Goal: Task Accomplishment & Management: Manage account settings

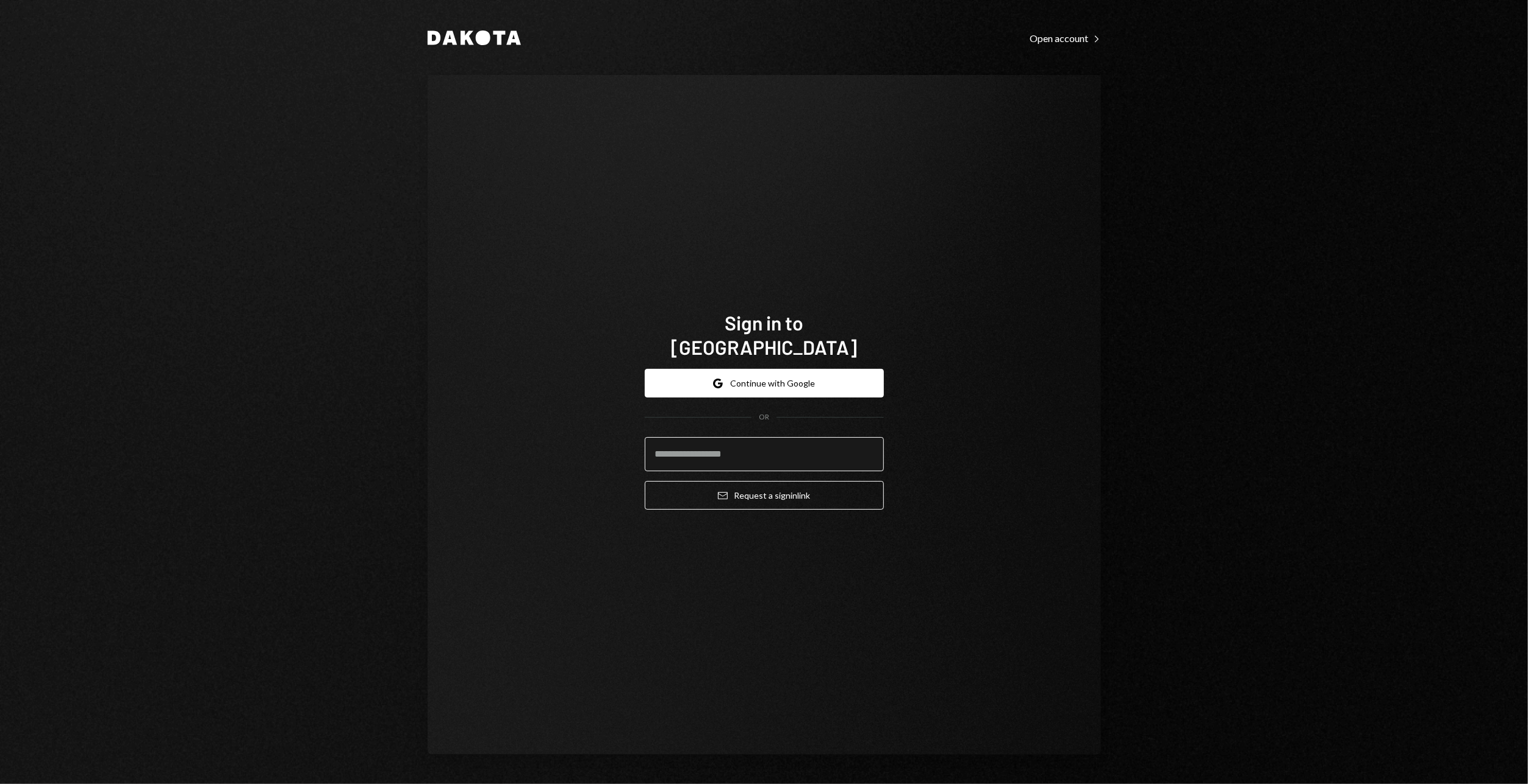
click at [740, 439] on input "email" at bounding box center [764, 454] width 239 height 34
type input "**********"
click at [644, 481] on button "Email Request a sign in link" at bounding box center [764, 495] width 239 height 28
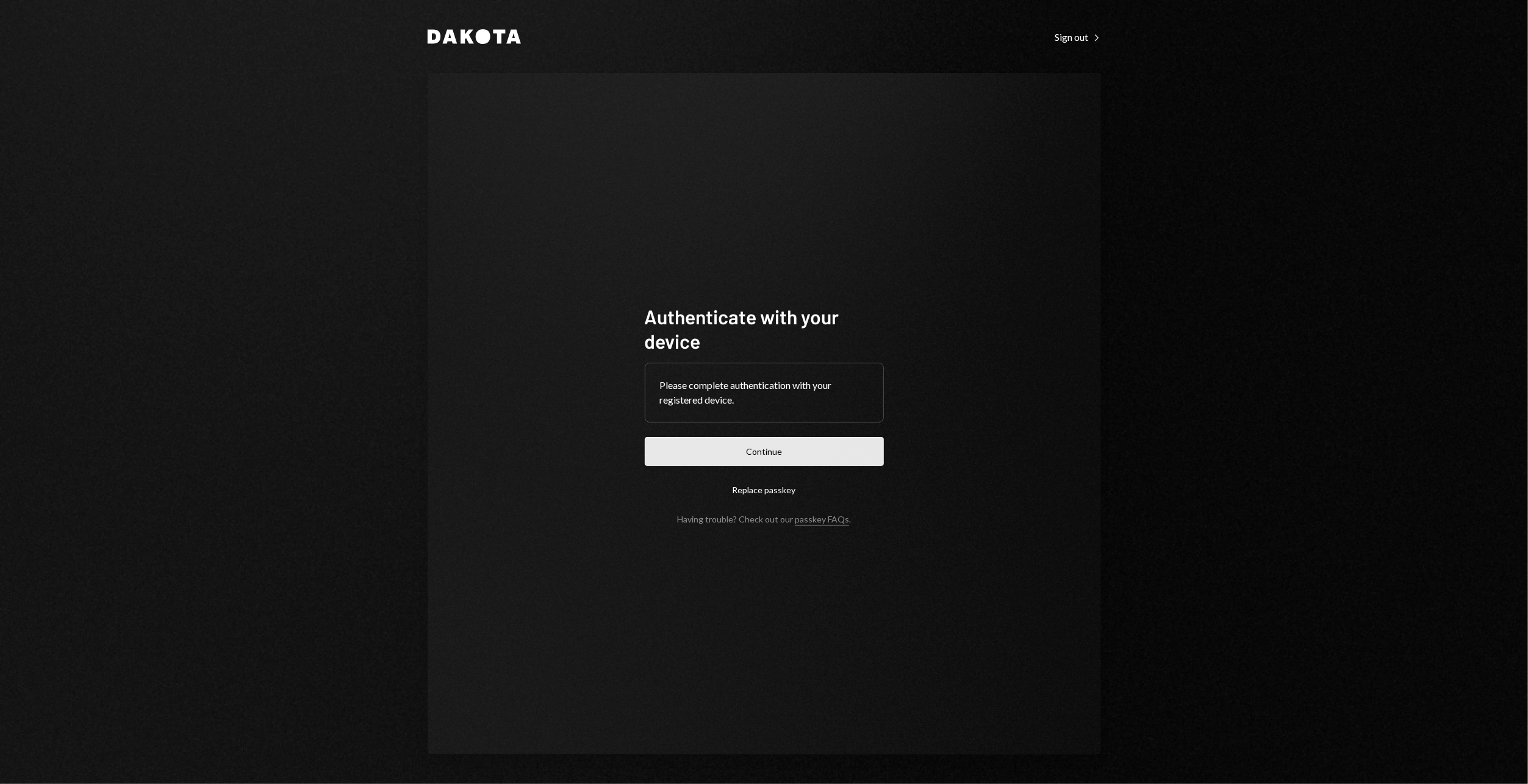
click at [735, 450] on button "Continue" at bounding box center [764, 451] width 239 height 28
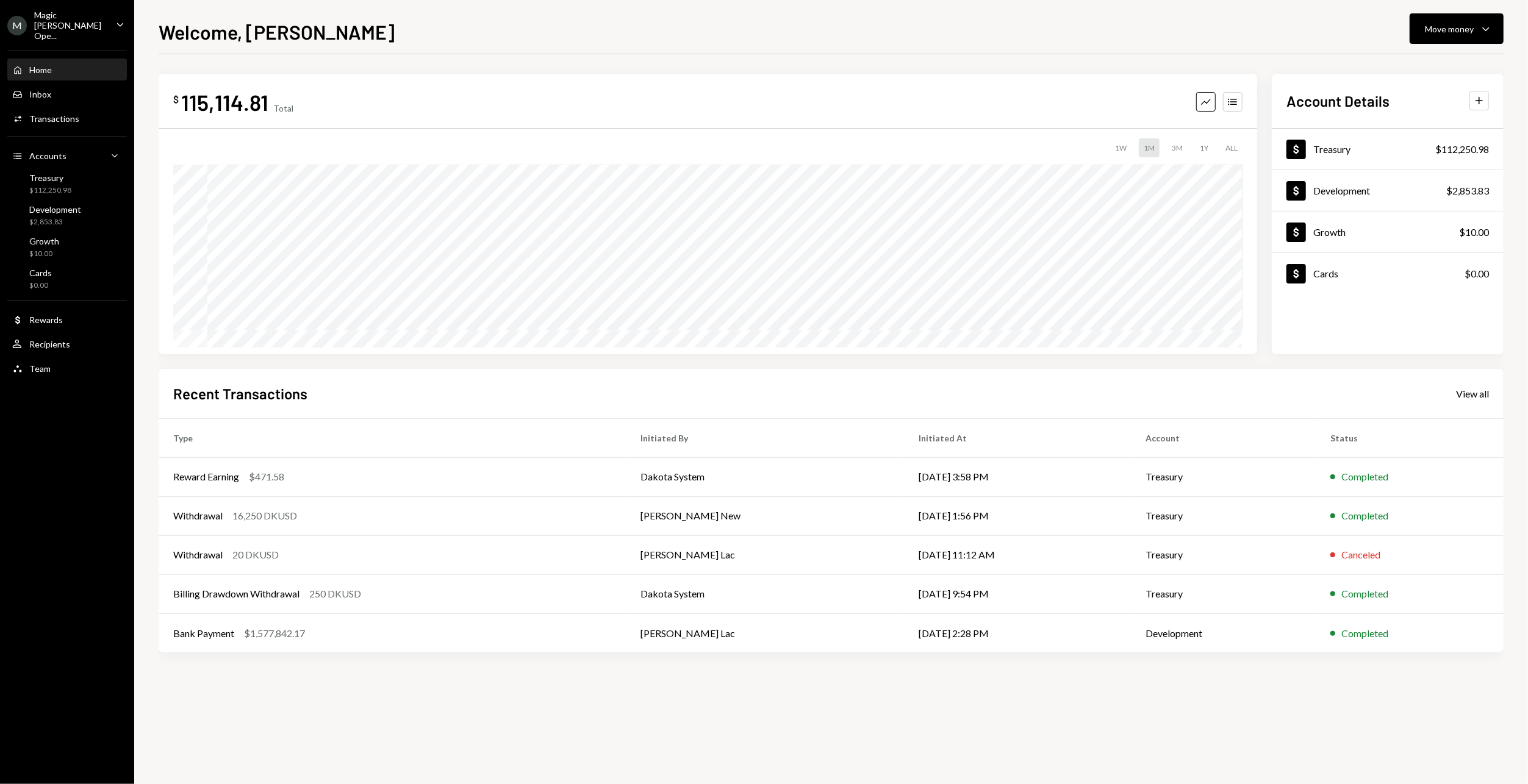
click at [73, 25] on div "Magic Newton Ope..." at bounding box center [70, 25] width 72 height 31
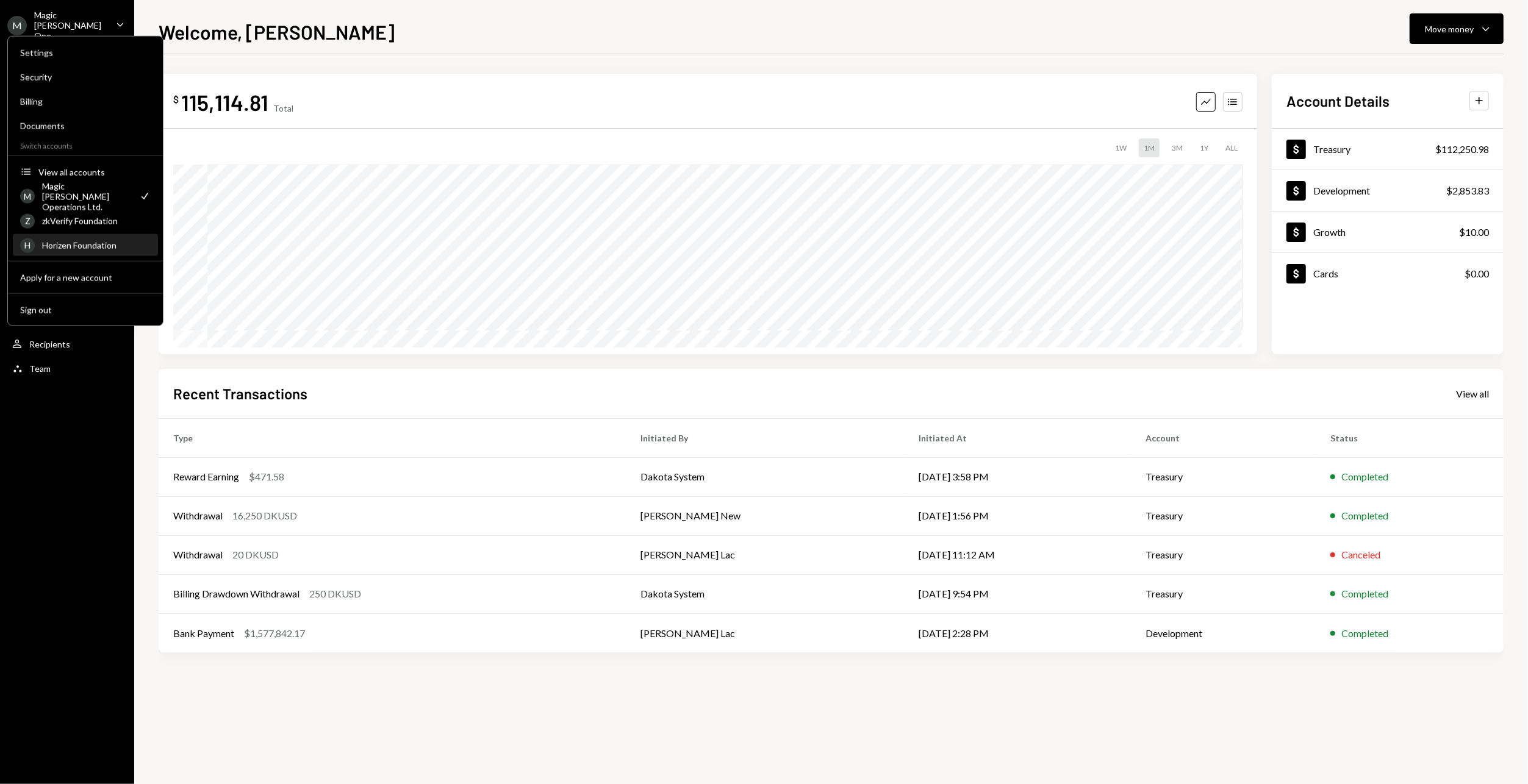
click at [83, 246] on div "Horizen Foundation" at bounding box center [96, 246] width 109 height 11
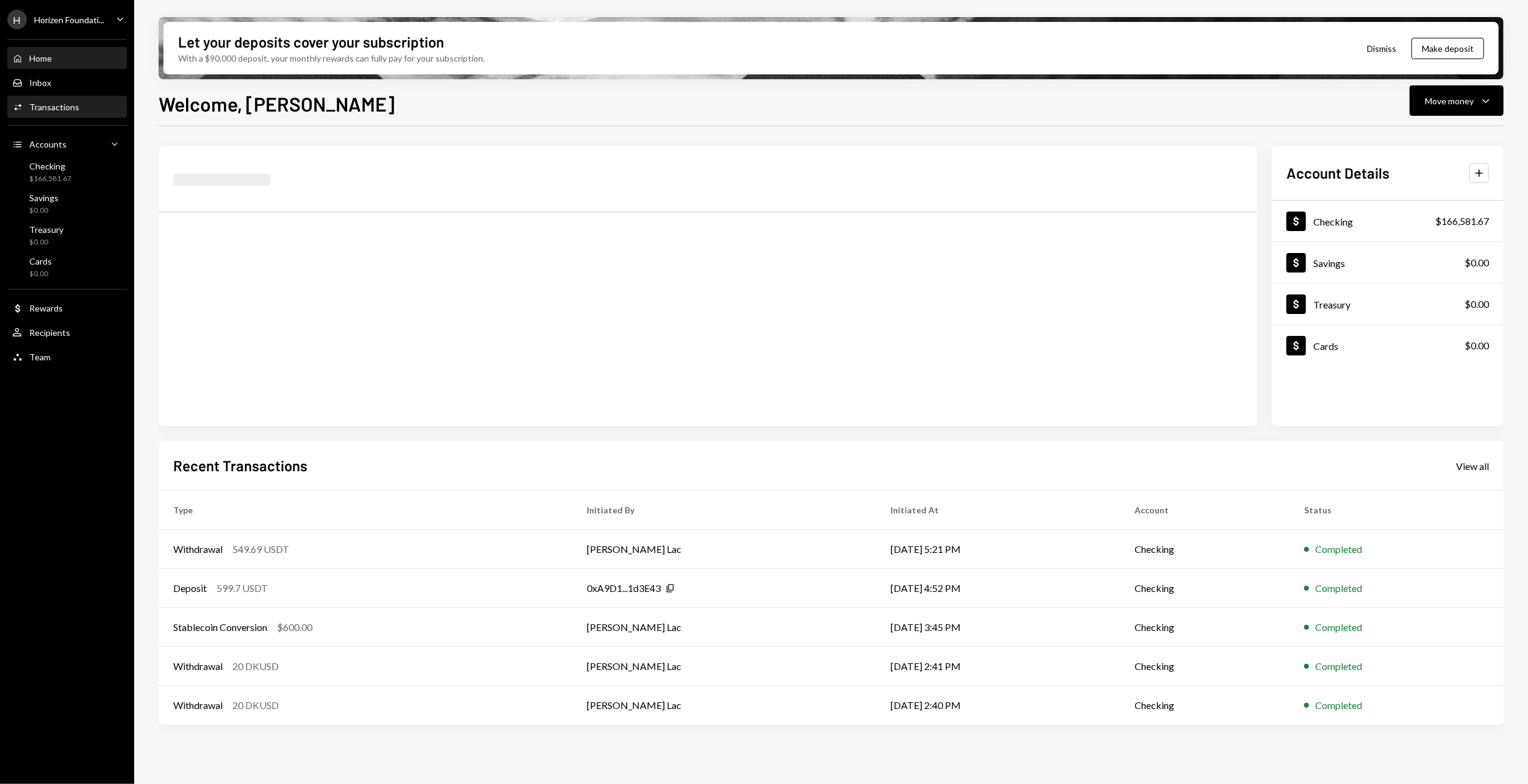
click at [87, 115] on div "Activities Transactions" at bounding box center [67, 107] width 109 height 21
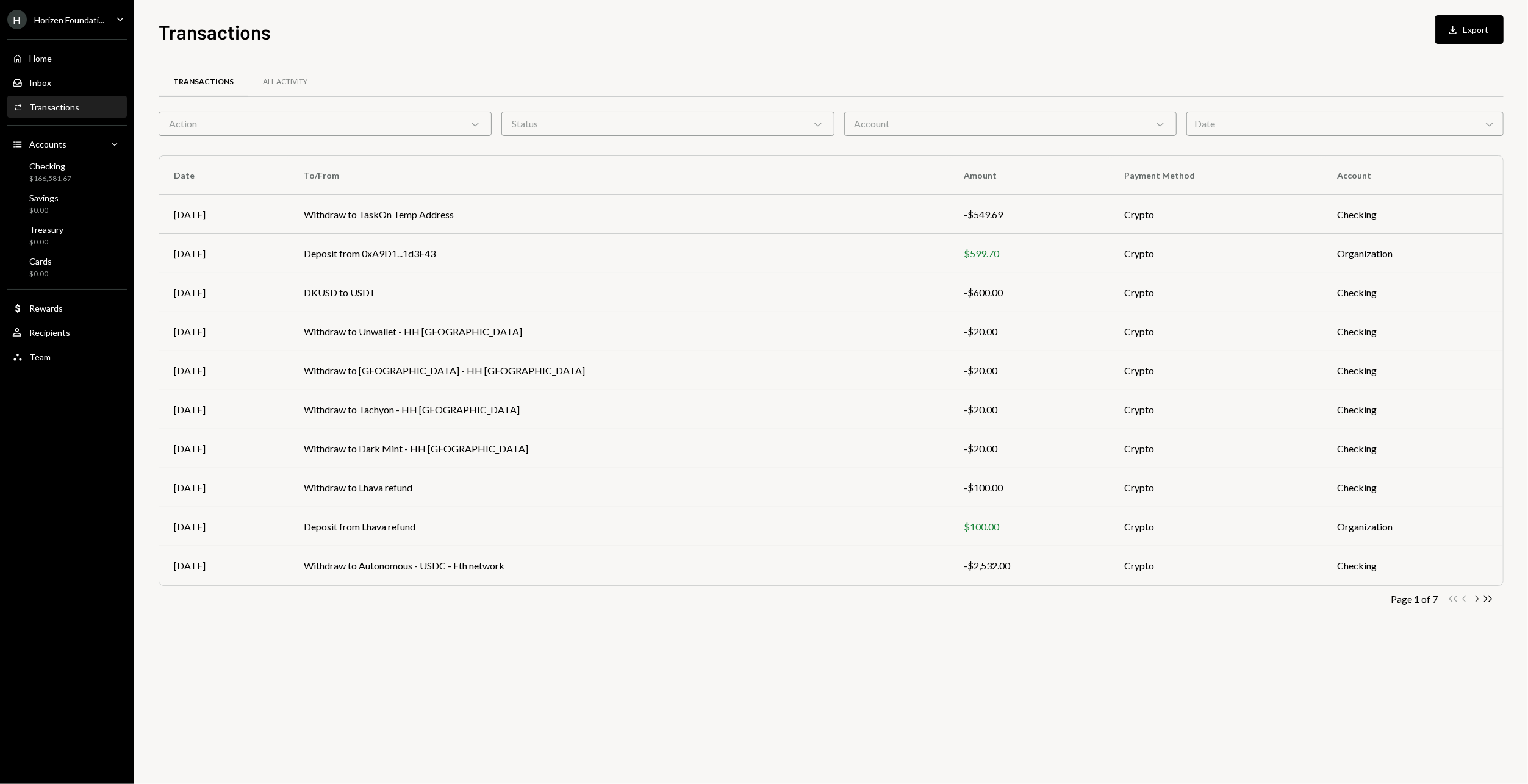
click at [1474, 595] on icon "Chevron Right" at bounding box center [1476, 598] width 11 height 11
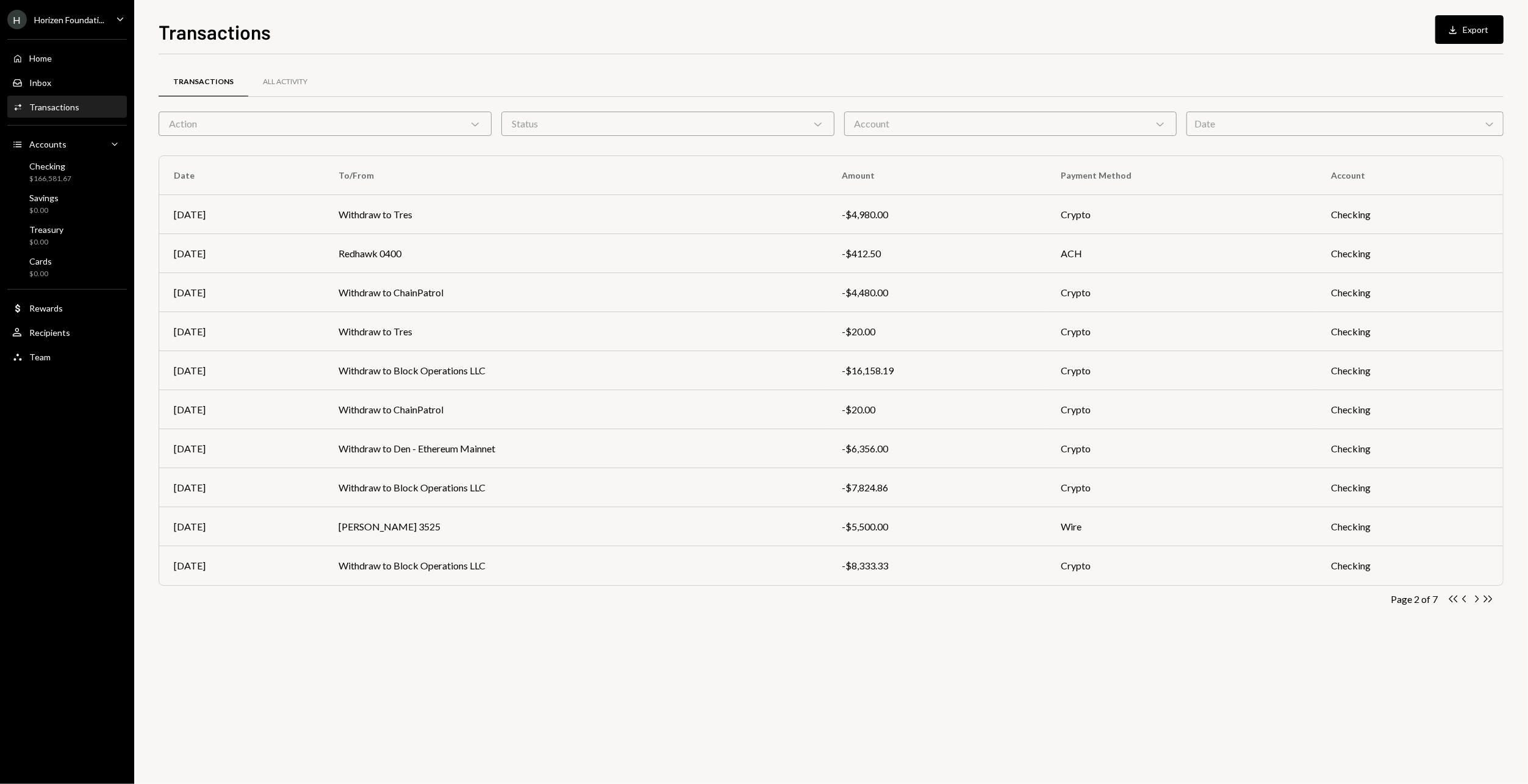
click at [1474, 595] on icon "Chevron Right" at bounding box center [1476, 598] width 11 height 11
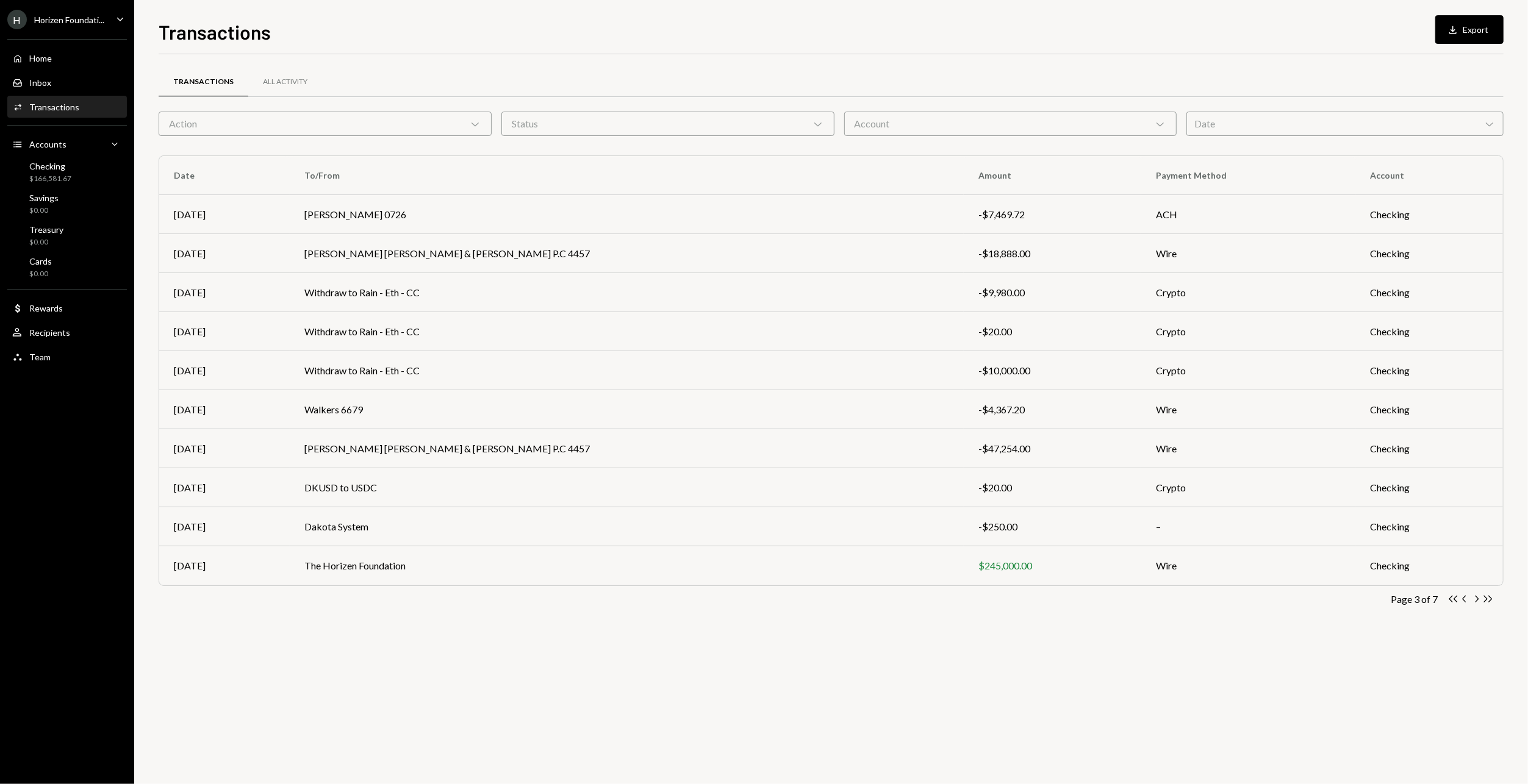
click at [1474, 595] on icon "Chevron Right" at bounding box center [1476, 598] width 11 height 11
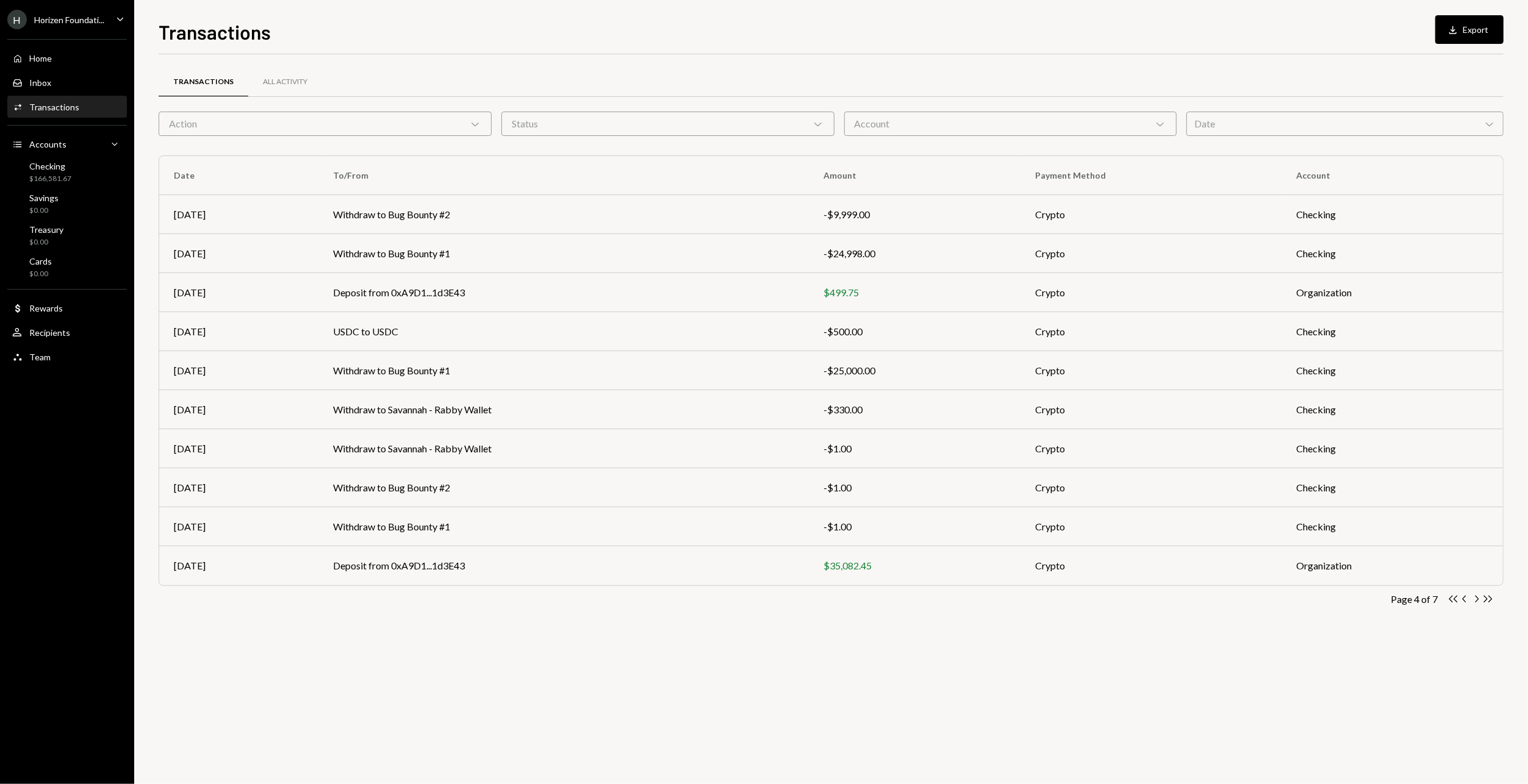
click at [1474, 595] on icon "Chevron Right" at bounding box center [1476, 598] width 11 height 11
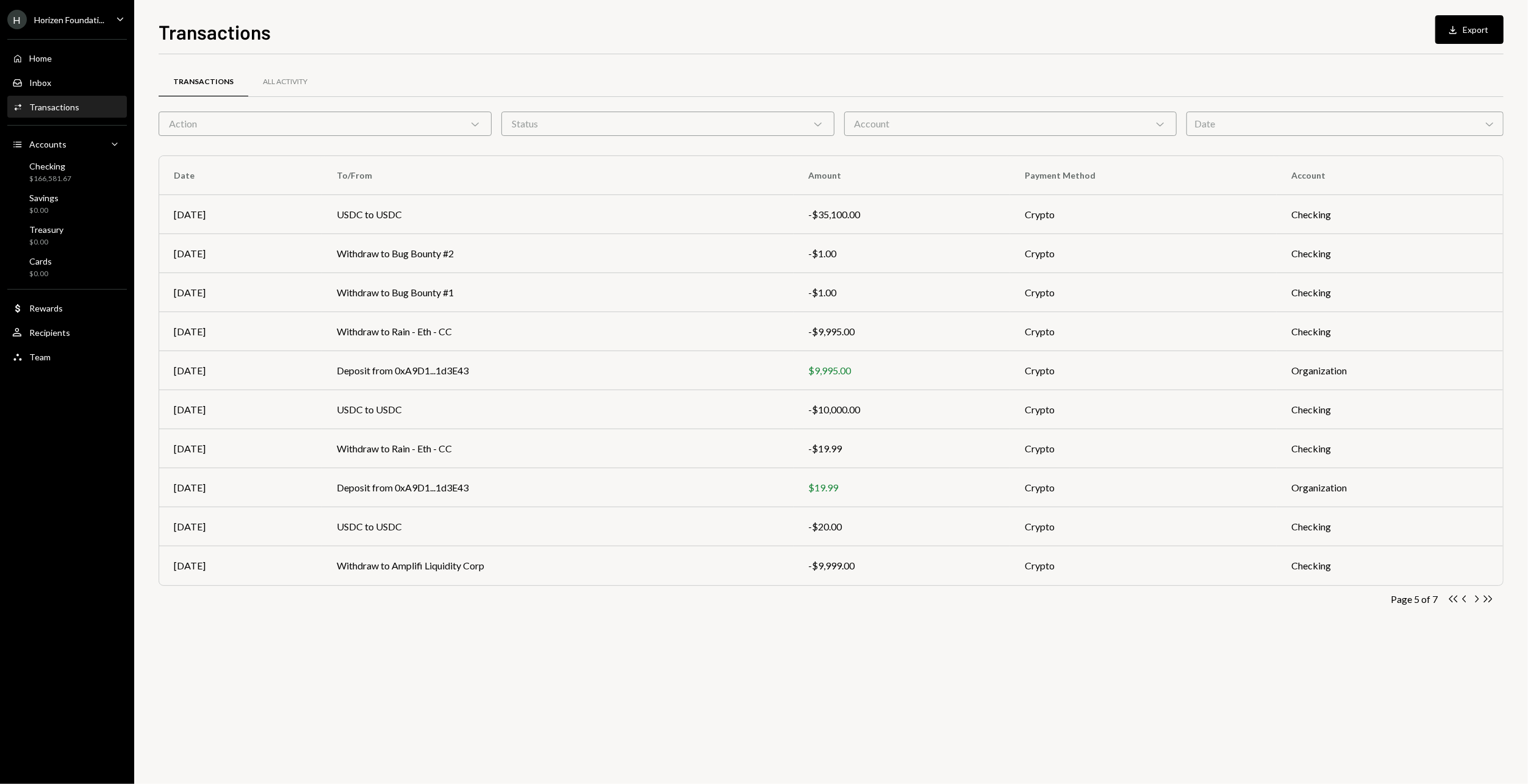
click at [1474, 595] on icon "Chevron Right" at bounding box center [1476, 598] width 11 height 11
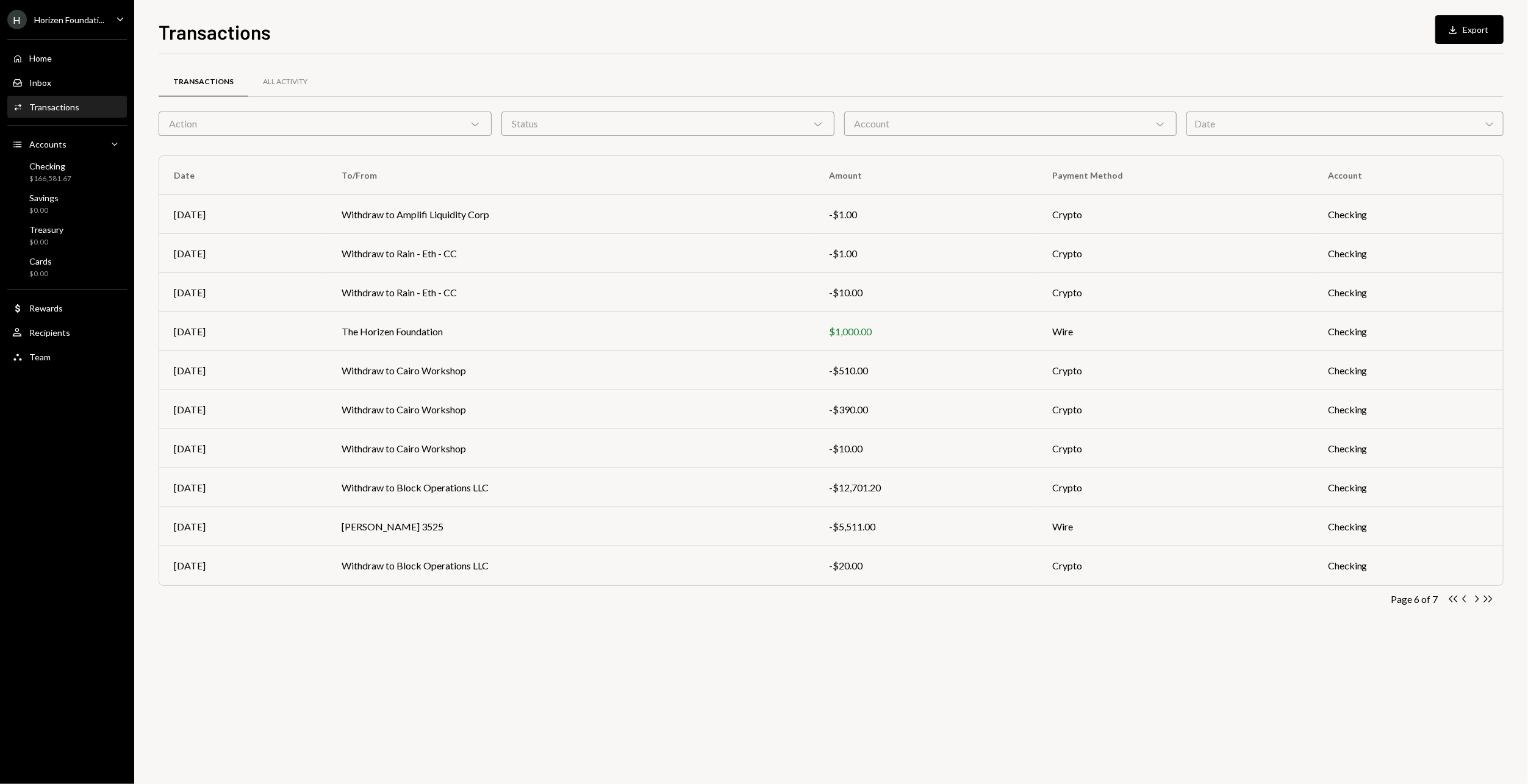
click at [1474, 595] on icon "Chevron Right" at bounding box center [1476, 598] width 11 height 11
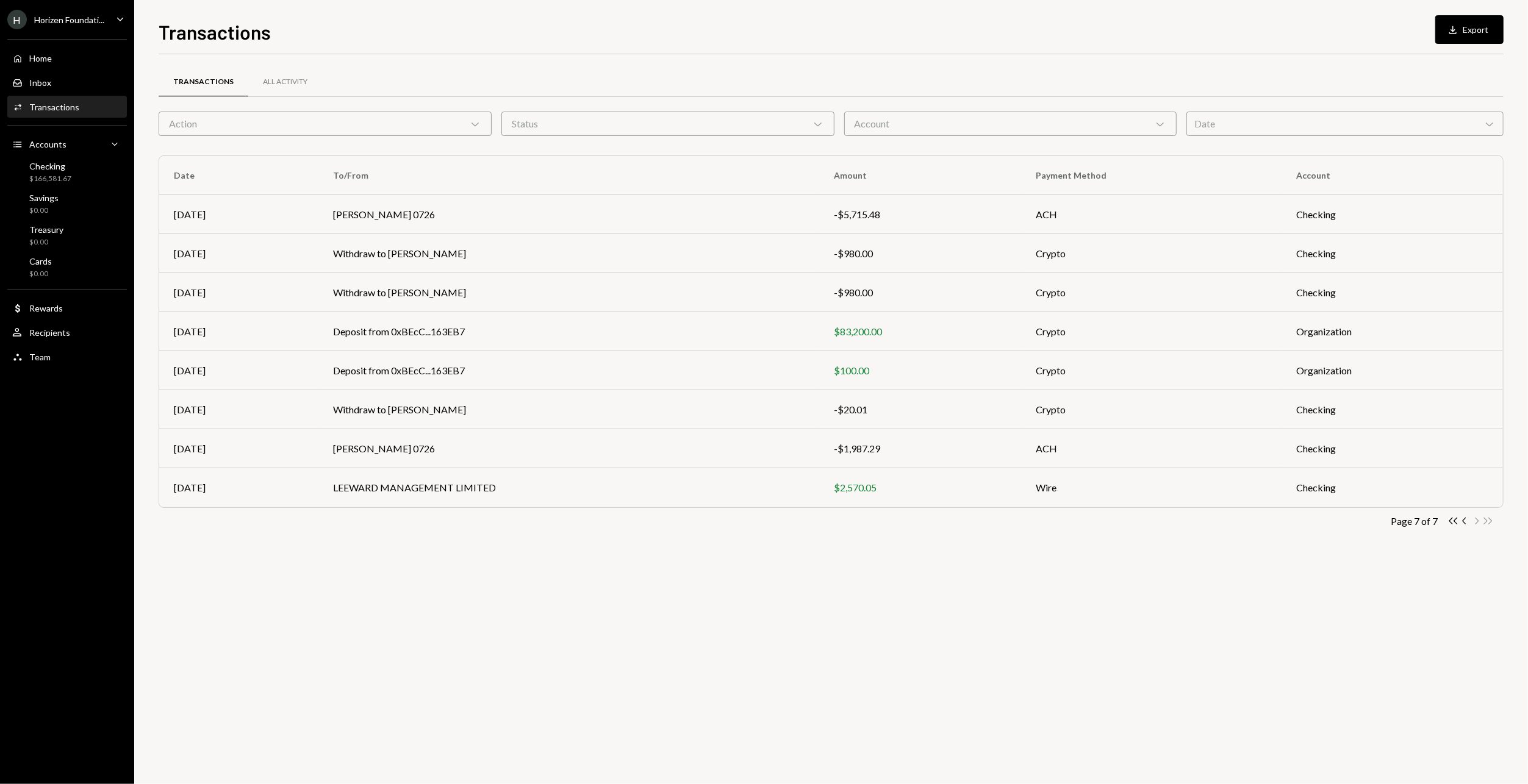
click at [1478, 521] on div "Double Arrow Left Chevron Left Chevron Right Double Arrow Right" at bounding box center [1470, 520] width 47 height 11
click at [1462, 522] on icon "Chevron Left" at bounding box center [1464, 520] width 11 height 11
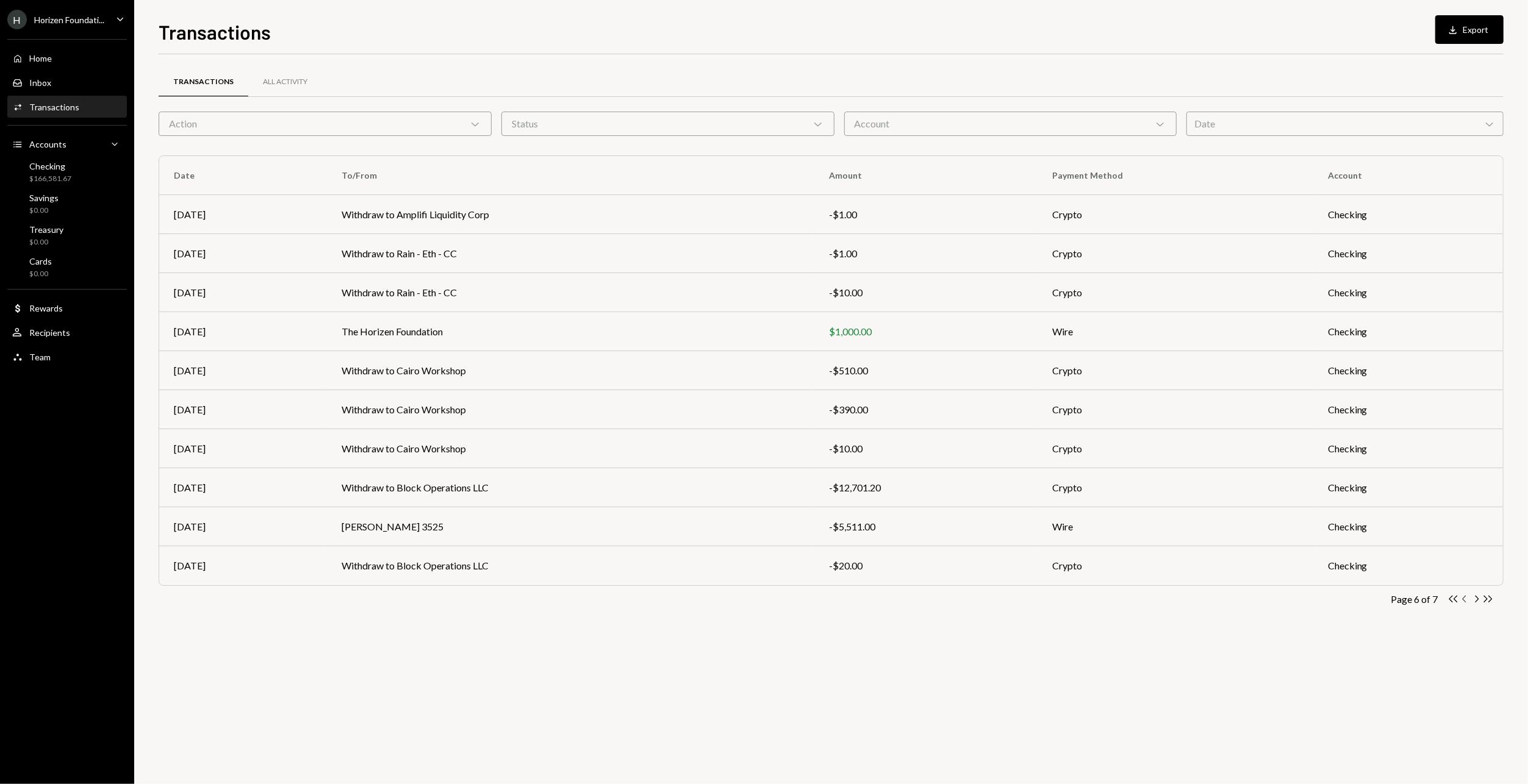
click at [1462, 522] on td "Checking" at bounding box center [1408, 526] width 190 height 39
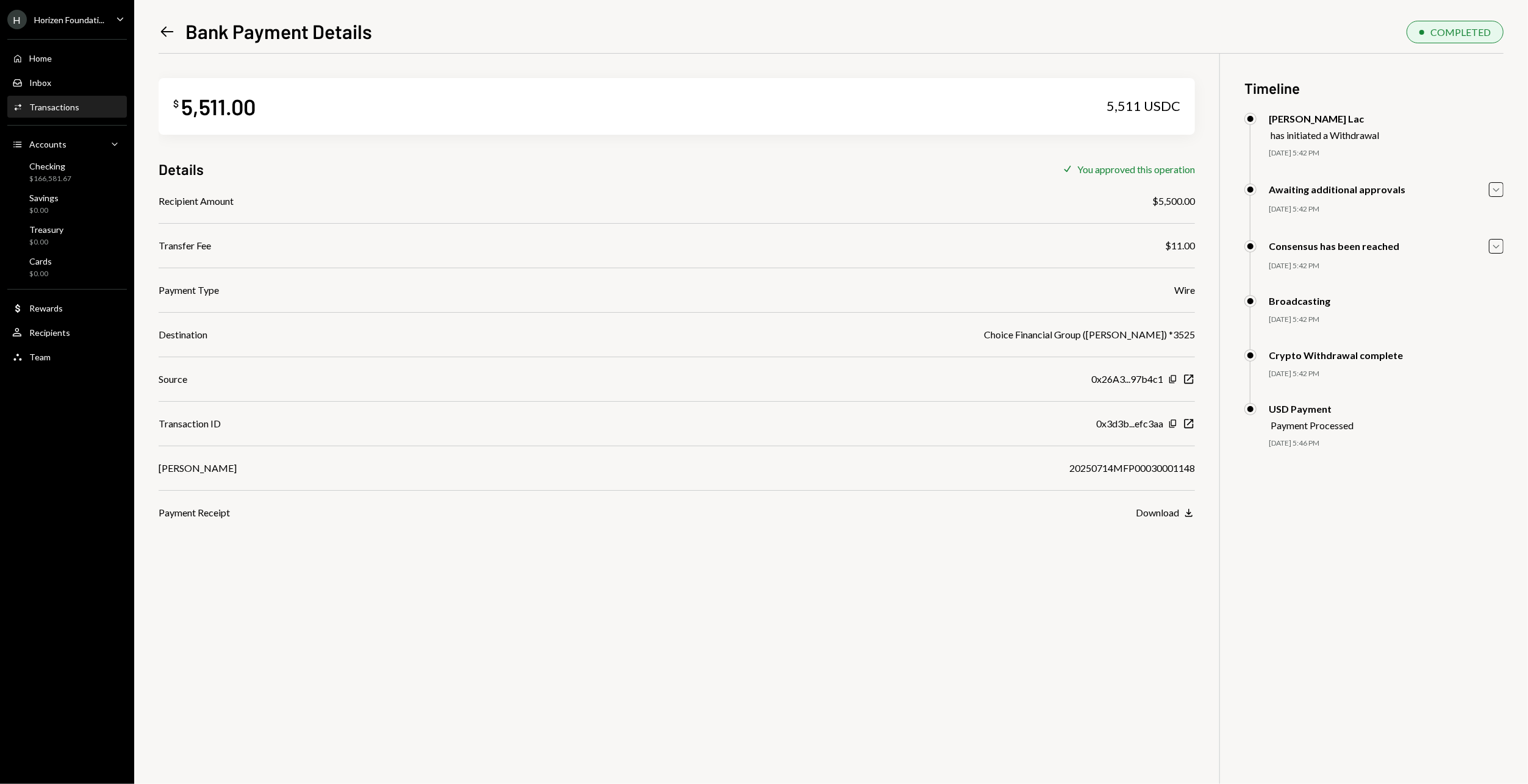
click at [171, 26] on icon "Left Arrow" at bounding box center [167, 31] width 17 height 17
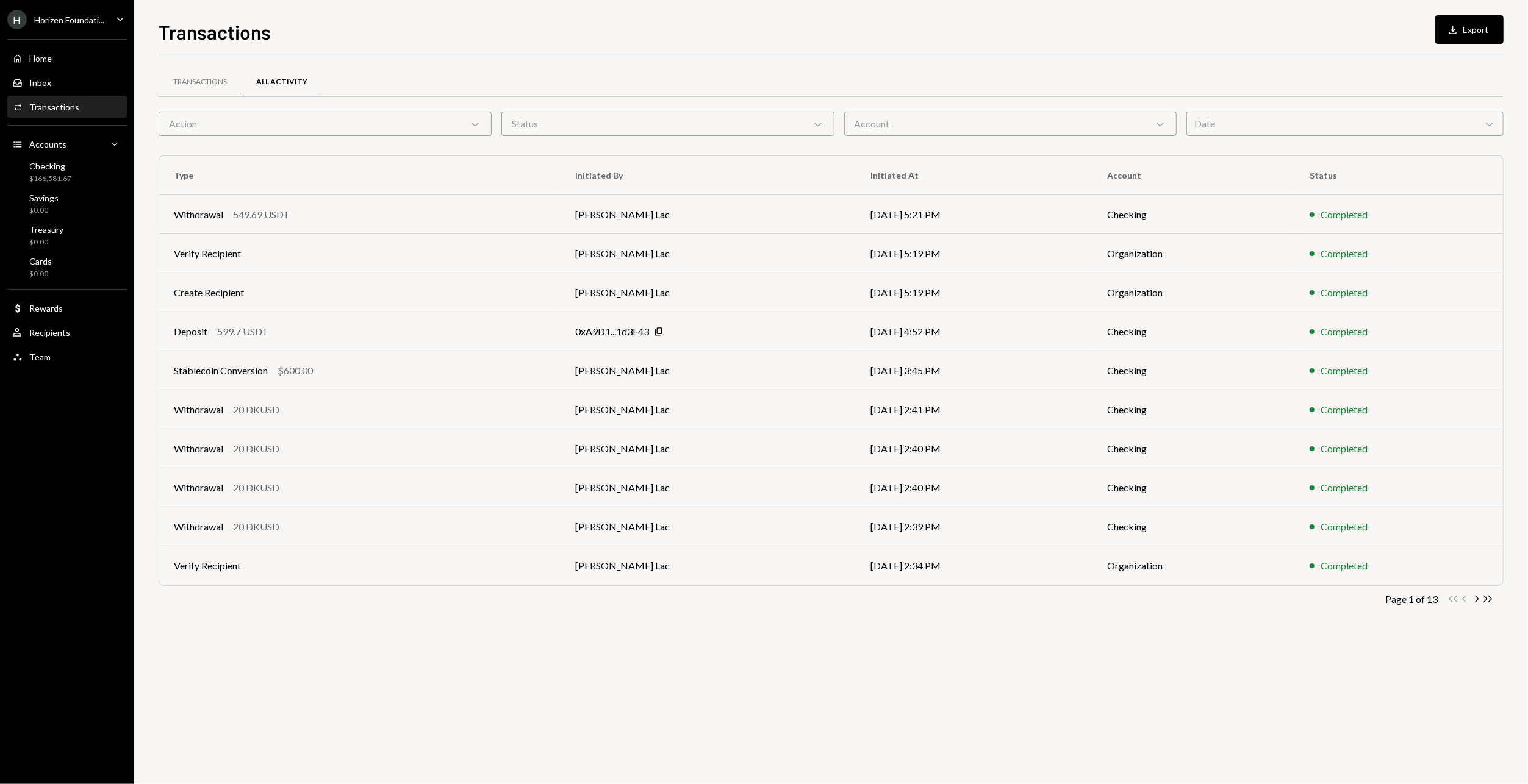
click at [77, 106] on div "Activities Transactions" at bounding box center [67, 107] width 109 height 11
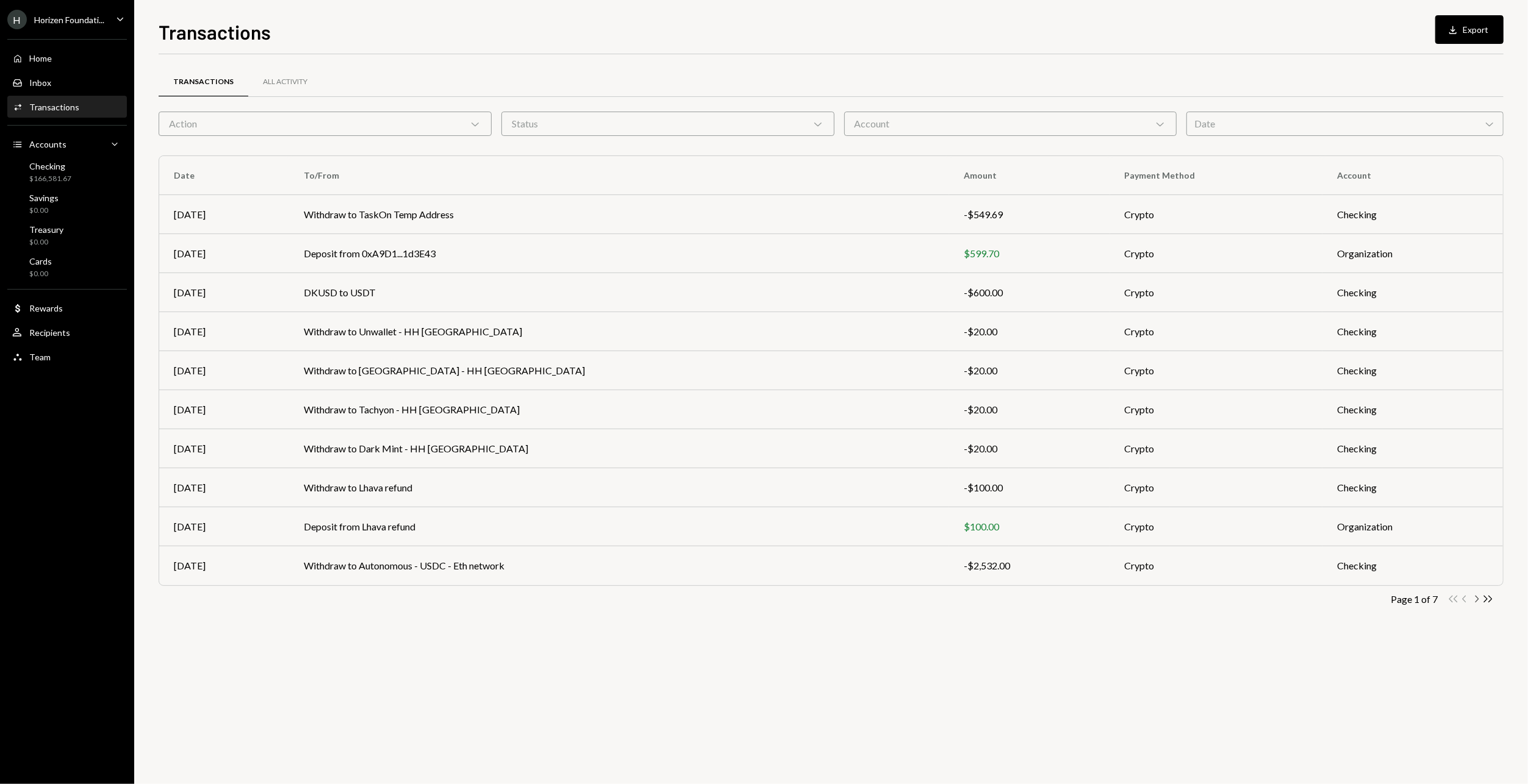
click at [1478, 600] on icon "Chevron Right" at bounding box center [1476, 598] width 11 height 11
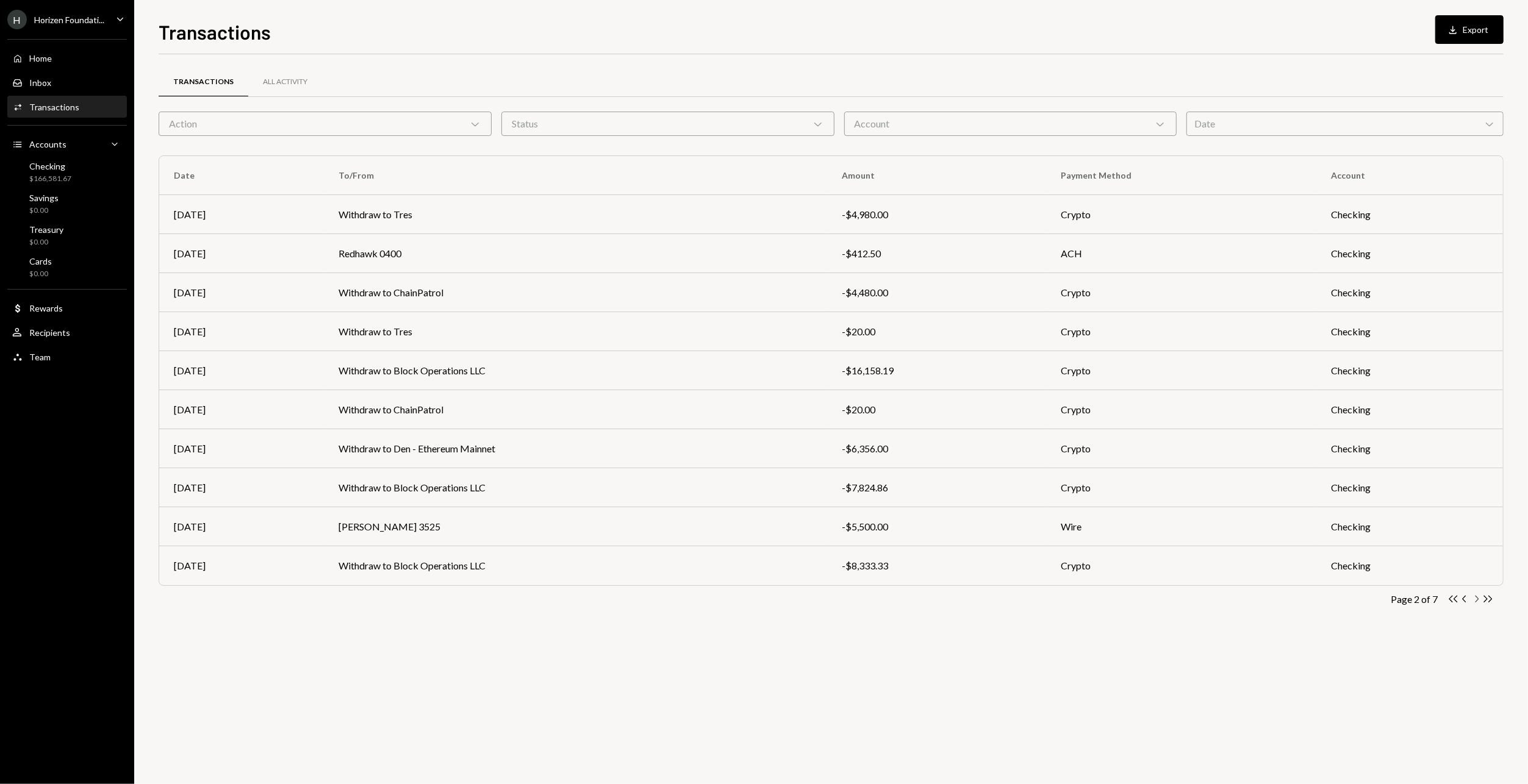
click at [1478, 600] on icon "Chevron Right" at bounding box center [1476, 598] width 11 height 11
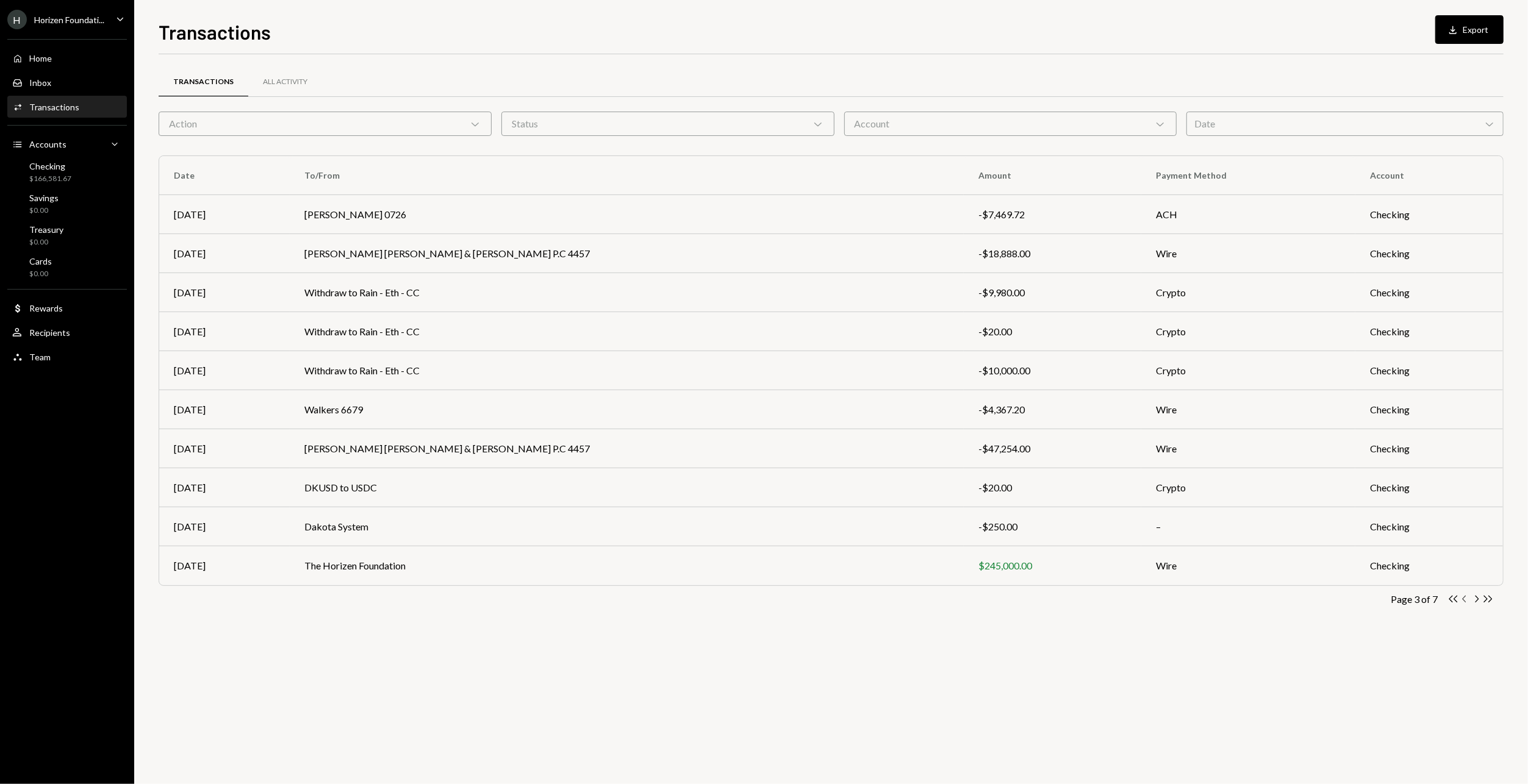
click at [1466, 600] on icon "Chevron Left" at bounding box center [1464, 598] width 11 height 11
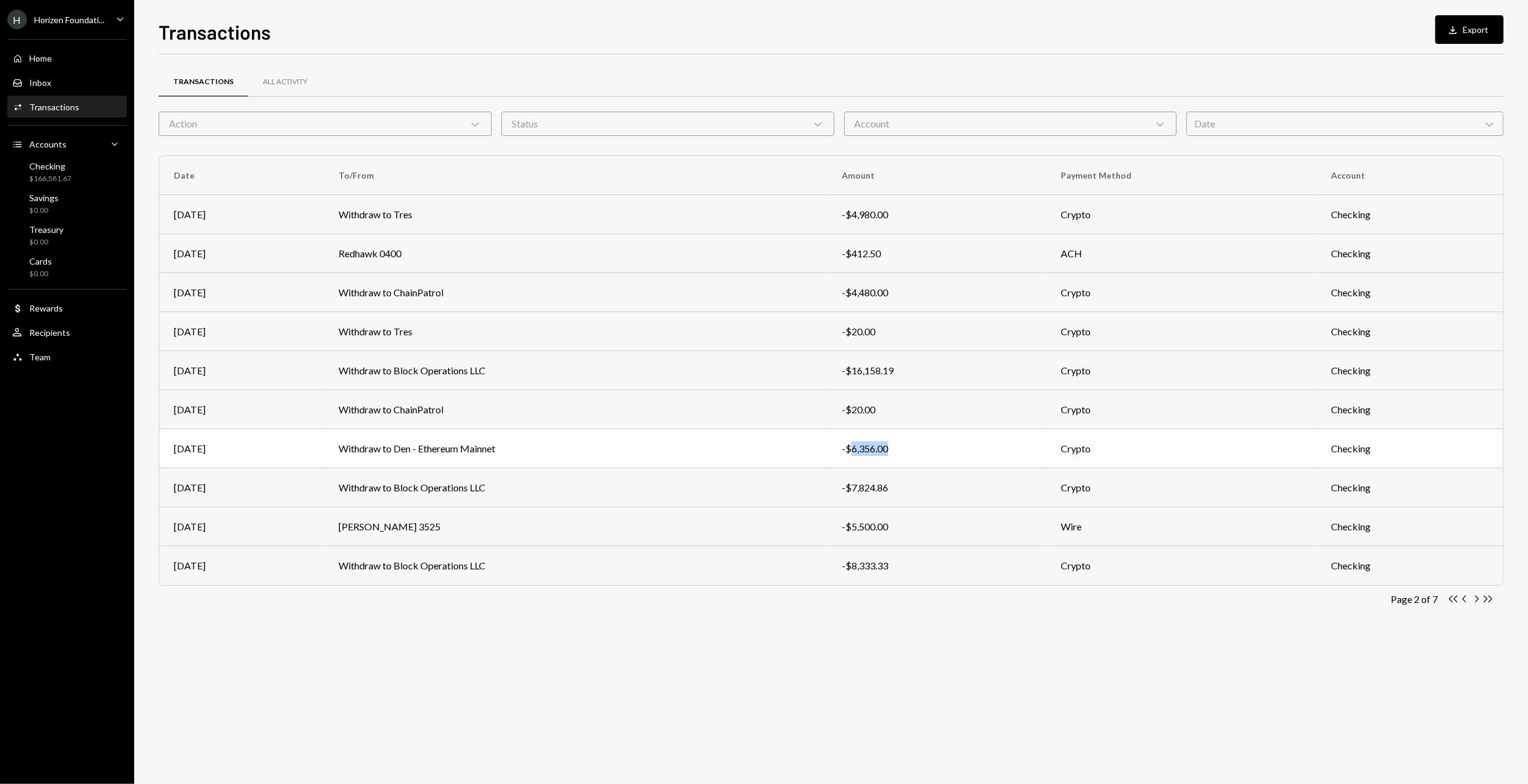
drag, startPoint x: 898, startPoint y: 447, endPoint x: 861, endPoint y: 450, distance: 37.1
click at [861, 450] on div "-$6,356.00" at bounding box center [937, 448] width 191 height 15
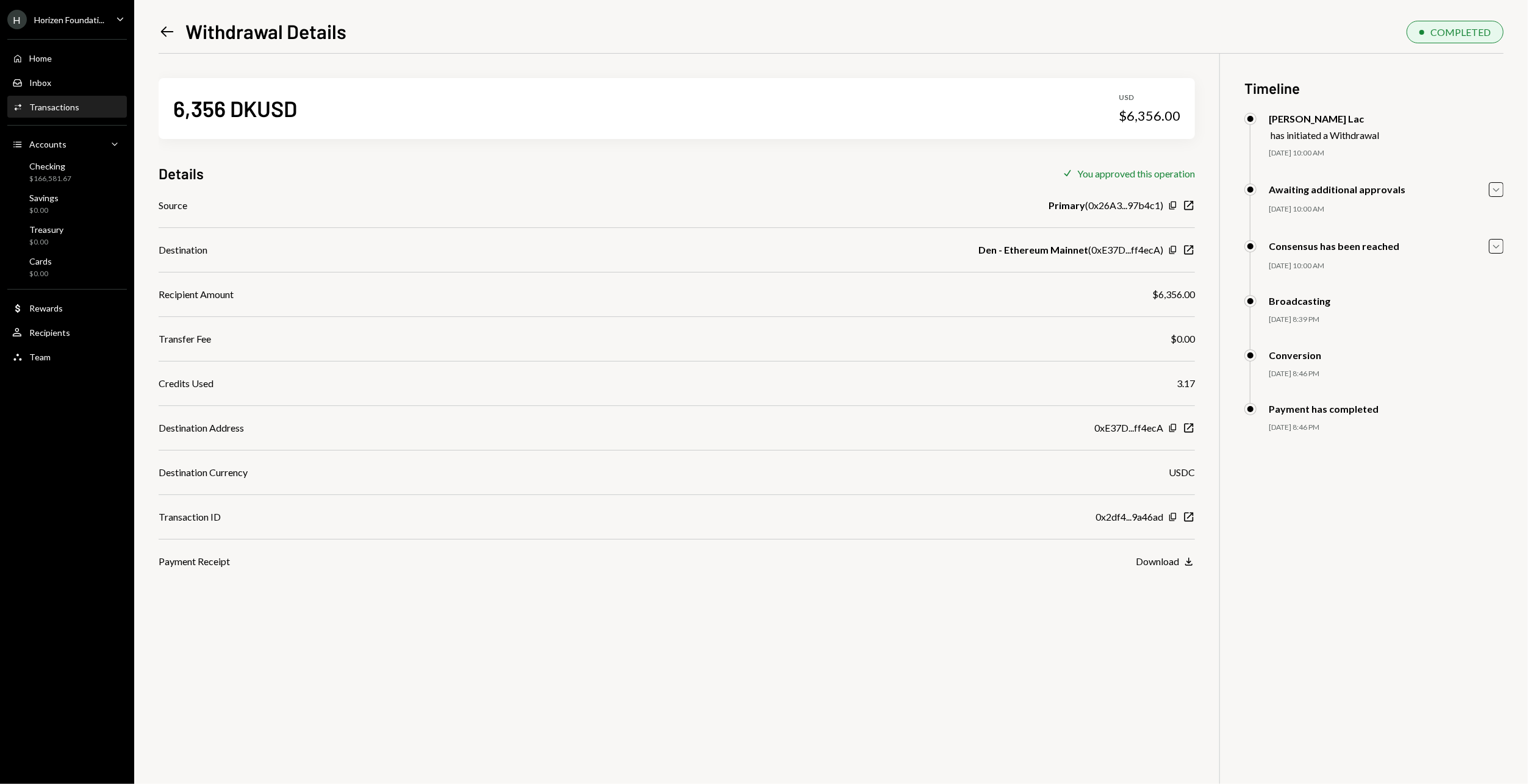
click at [1165, 109] on div "$6,356.00" at bounding box center [1149, 115] width 61 height 17
copy div "6,356.00"
click at [162, 28] on icon "Left Arrow" at bounding box center [167, 31] width 17 height 17
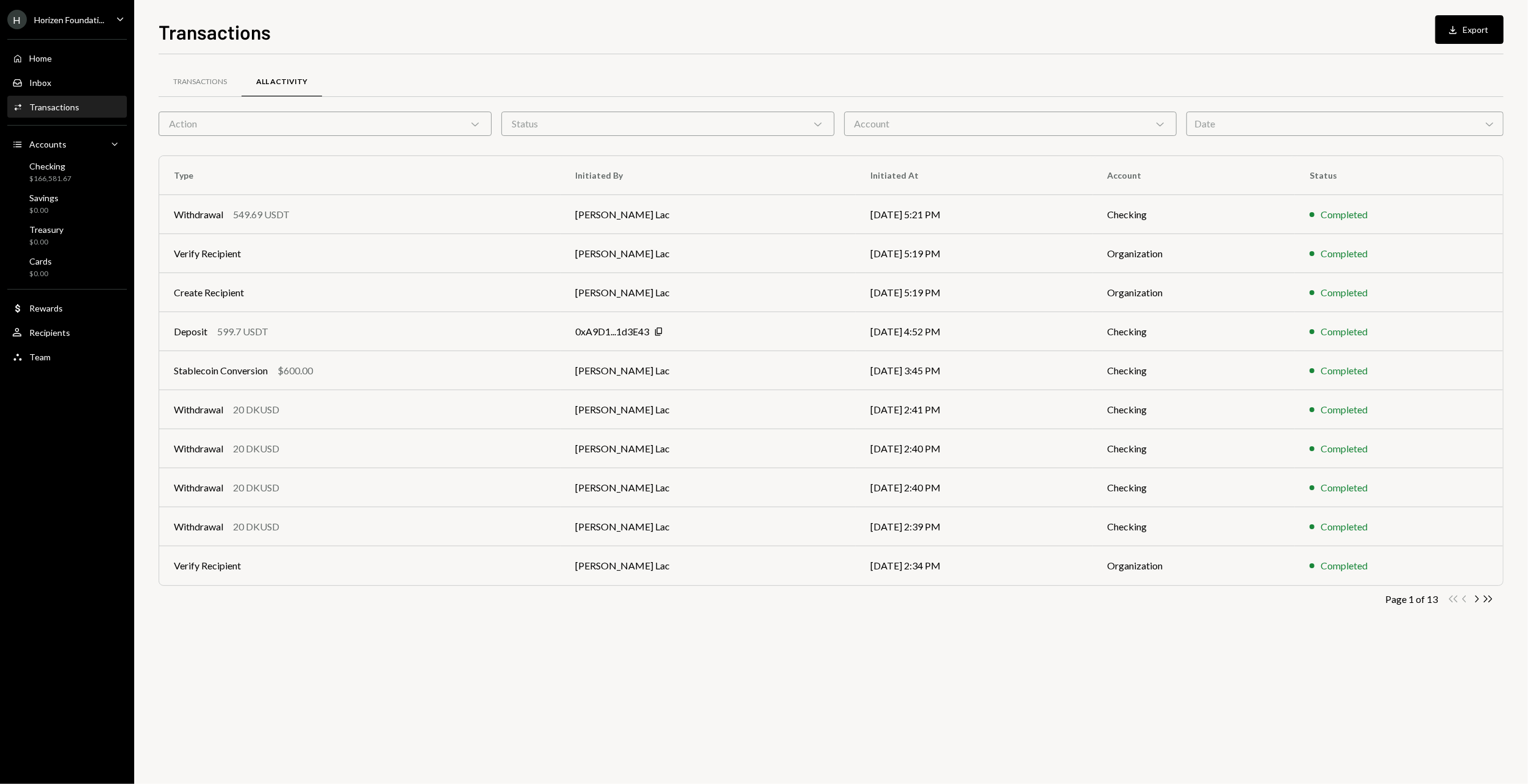
click at [97, 113] on div "Activities Transactions" at bounding box center [67, 107] width 109 height 21
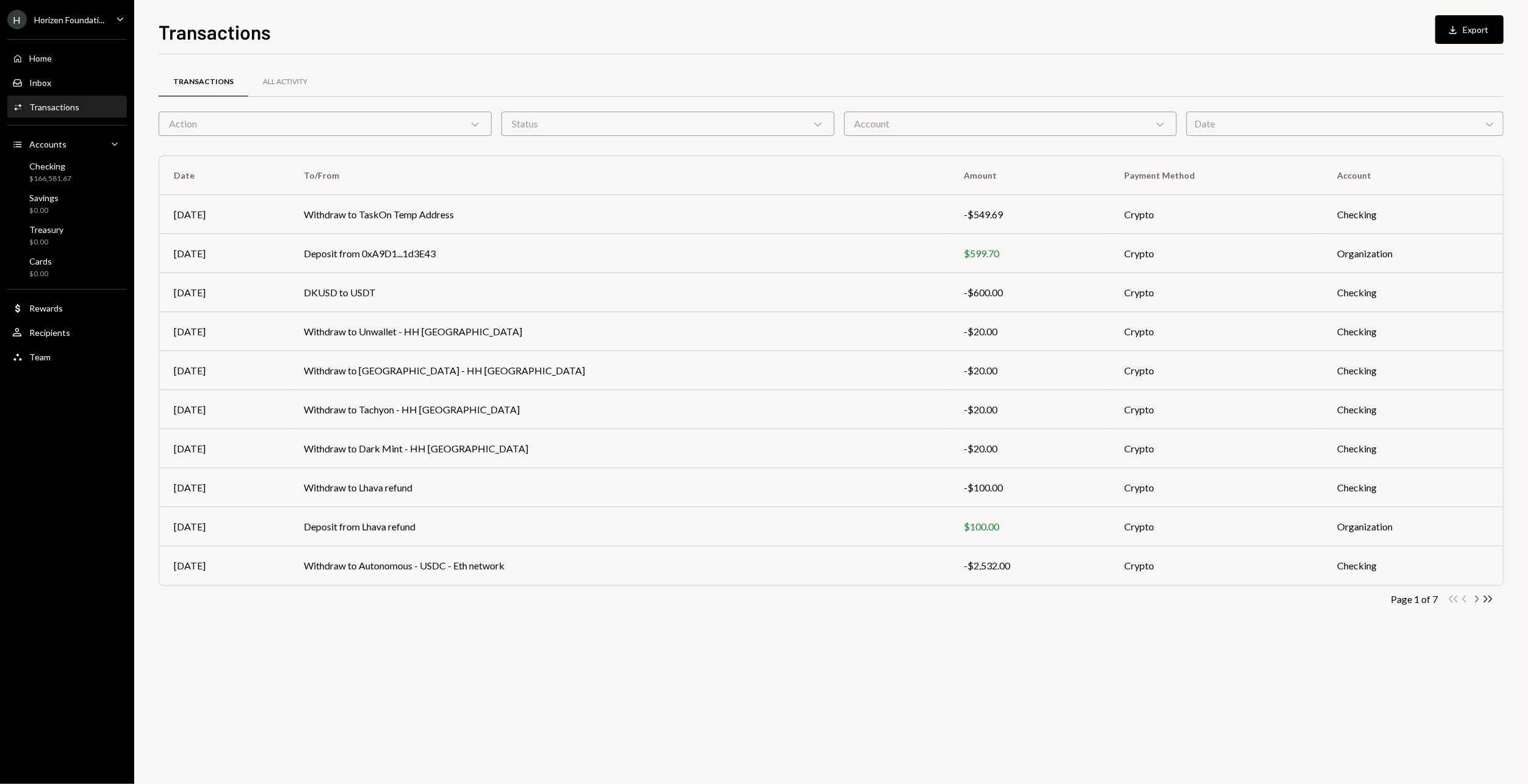
click at [1477, 600] on icon "button" at bounding box center [1477, 599] width 4 height 7
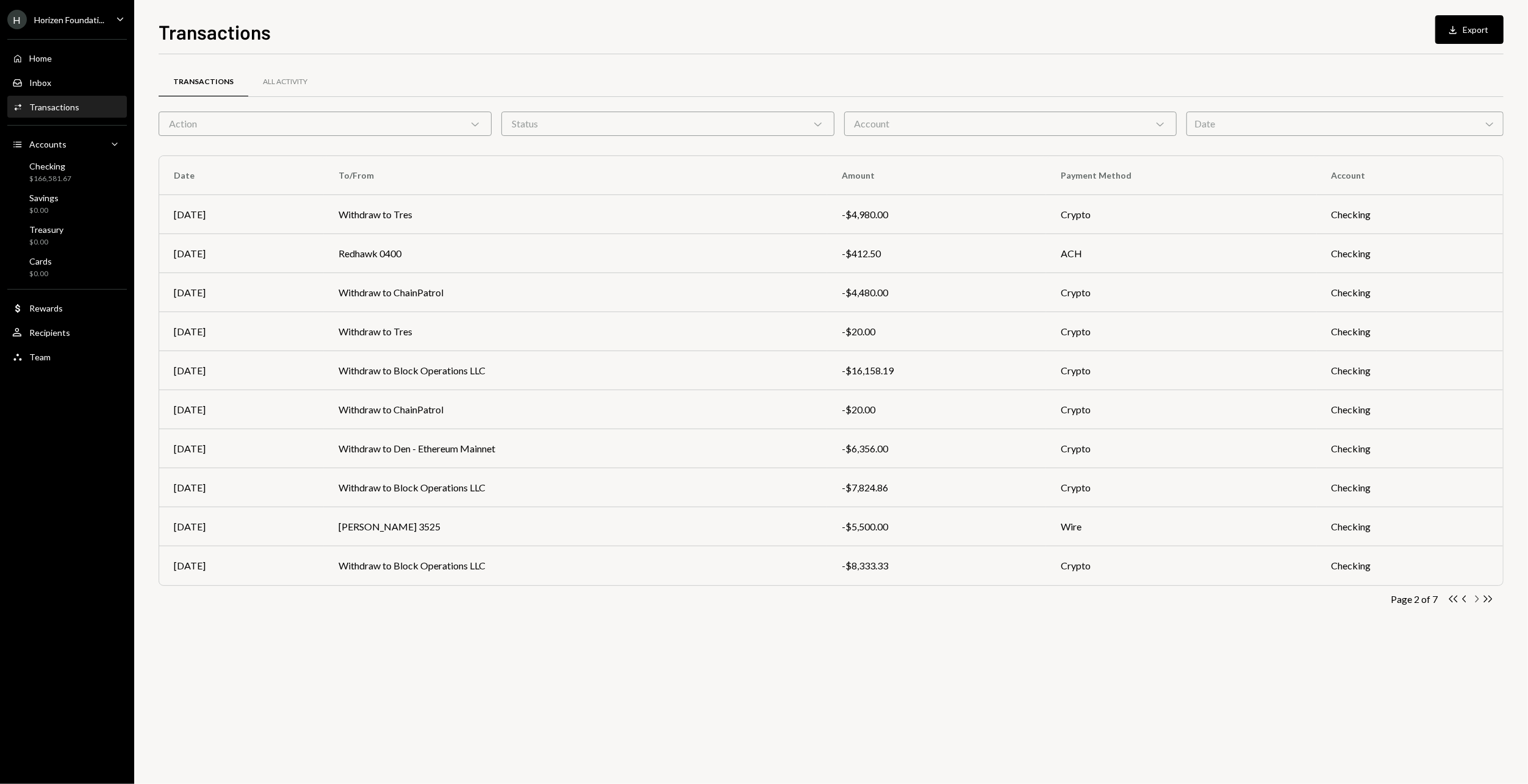
click at [1477, 600] on icon "button" at bounding box center [1477, 599] width 4 height 7
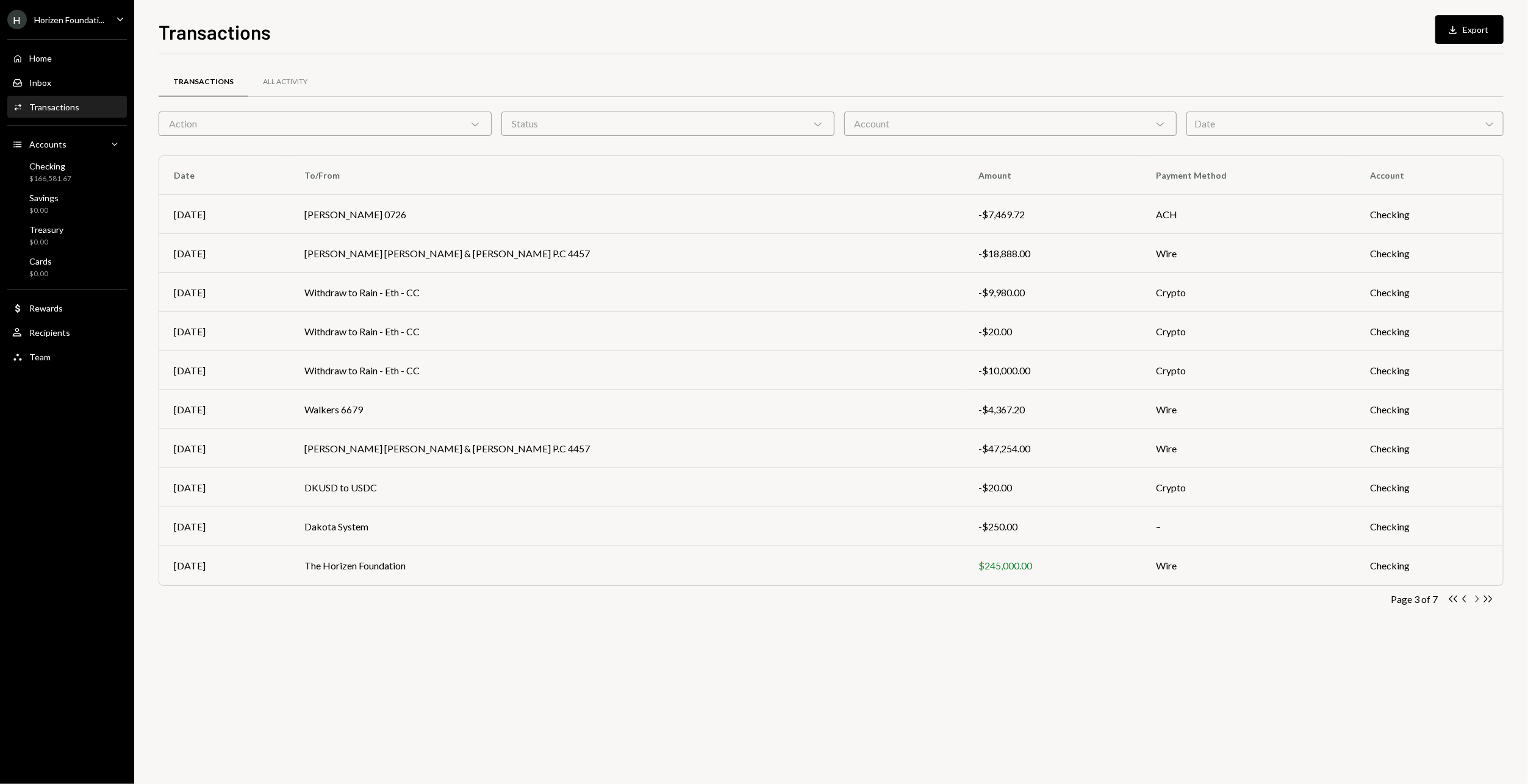
click at [1477, 600] on icon "button" at bounding box center [1477, 599] width 4 height 7
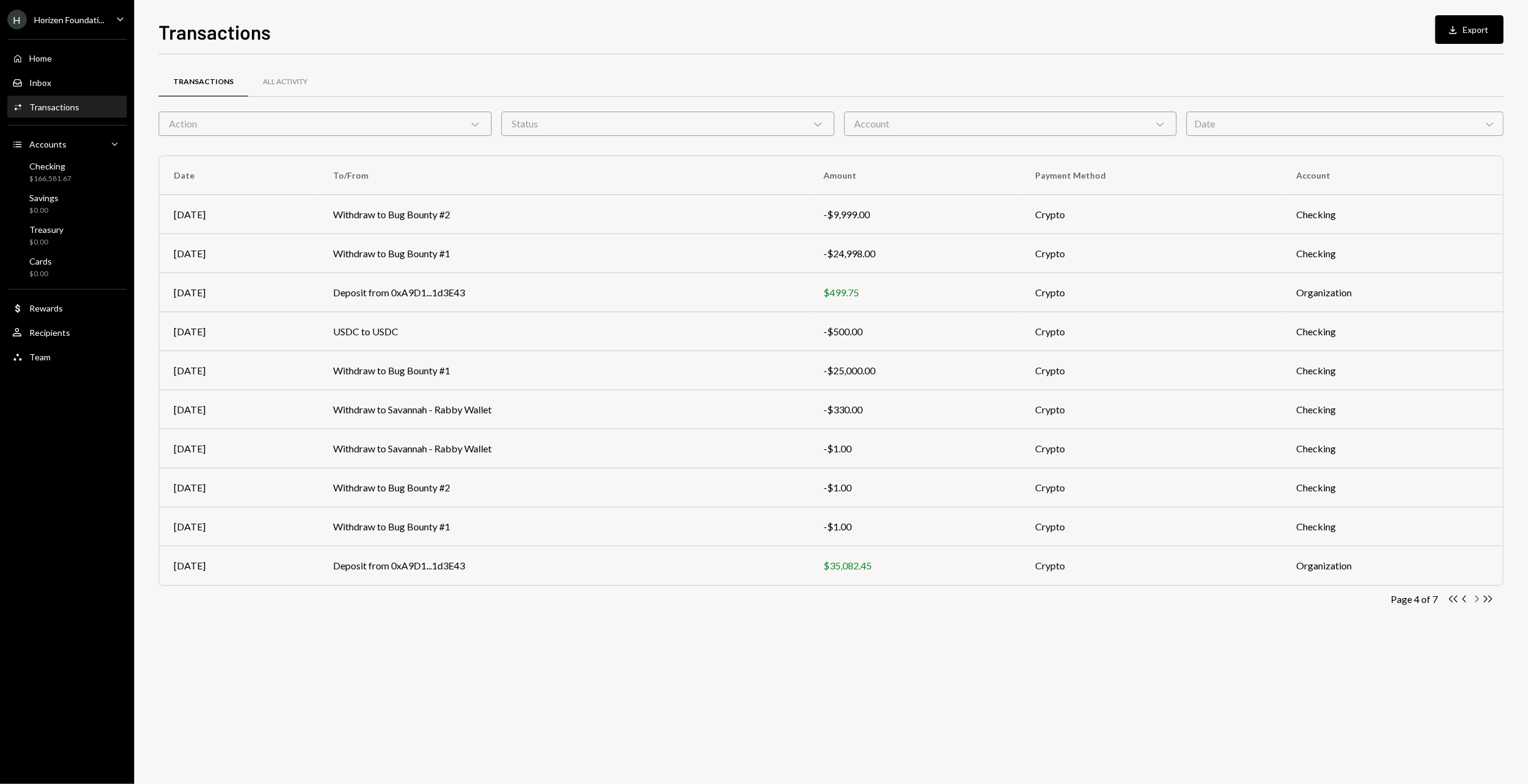
click at [1477, 600] on icon "button" at bounding box center [1477, 599] width 4 height 7
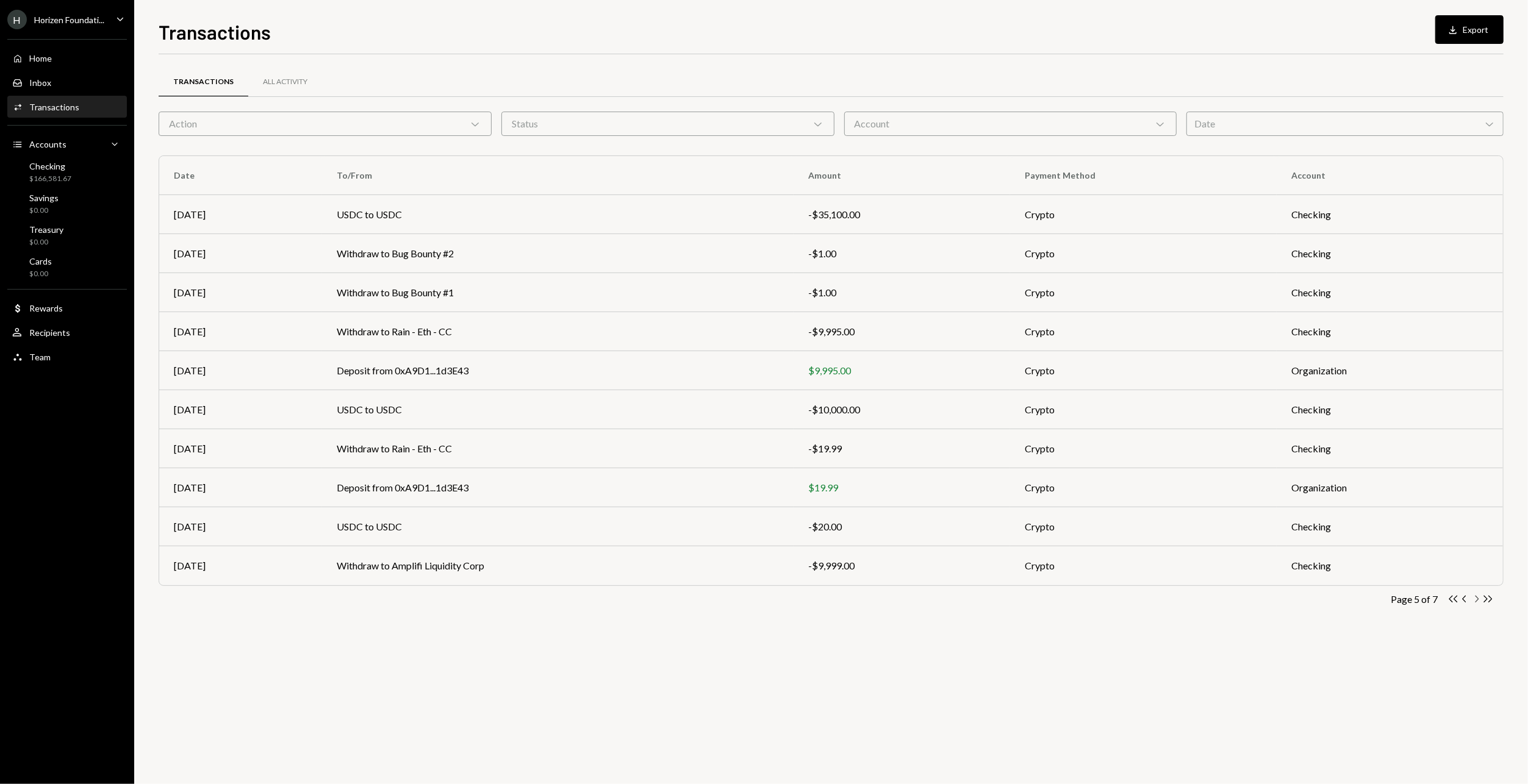
click at [1477, 600] on icon "button" at bounding box center [1477, 599] width 4 height 7
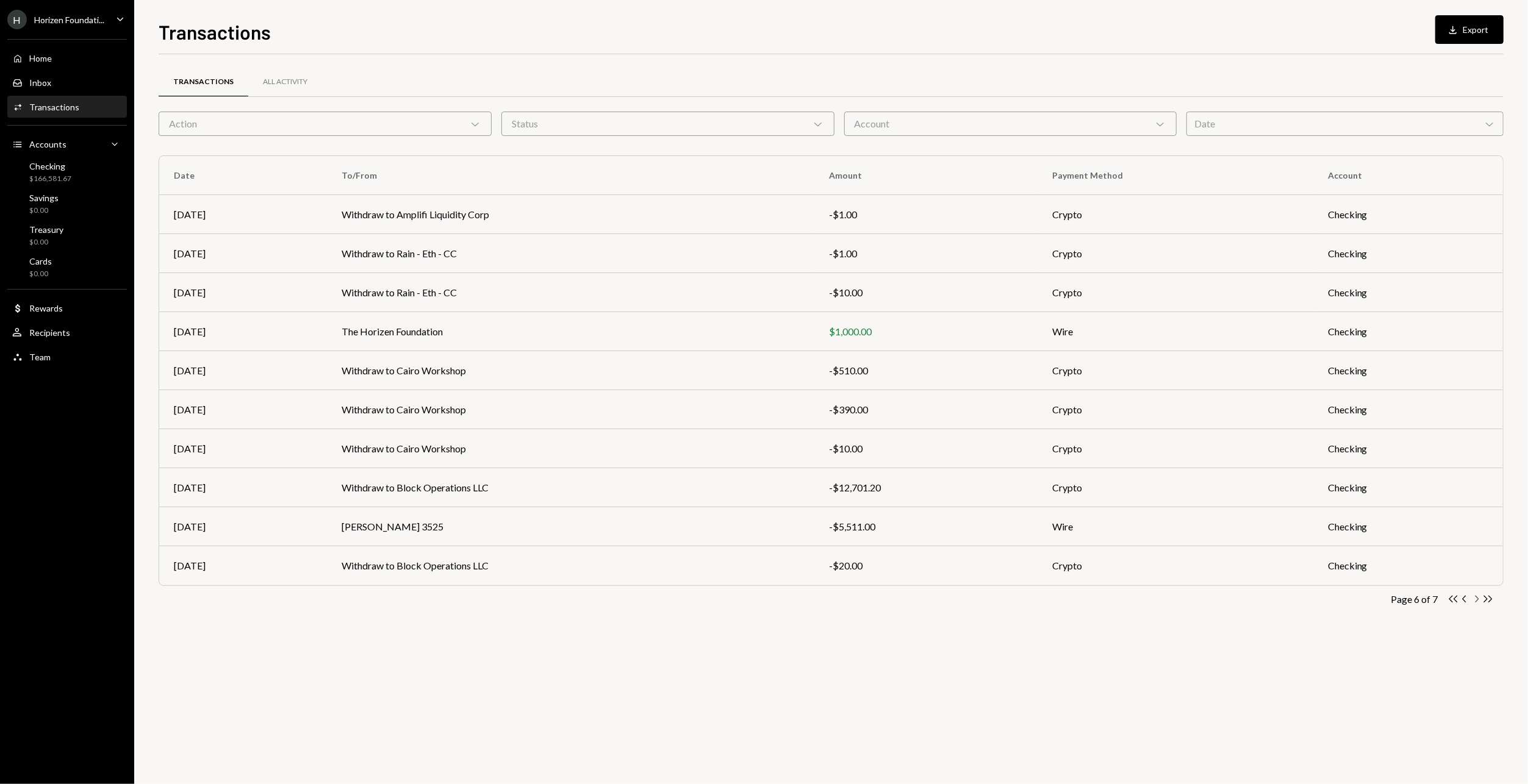
click at [1477, 600] on icon "button" at bounding box center [1477, 599] width 4 height 7
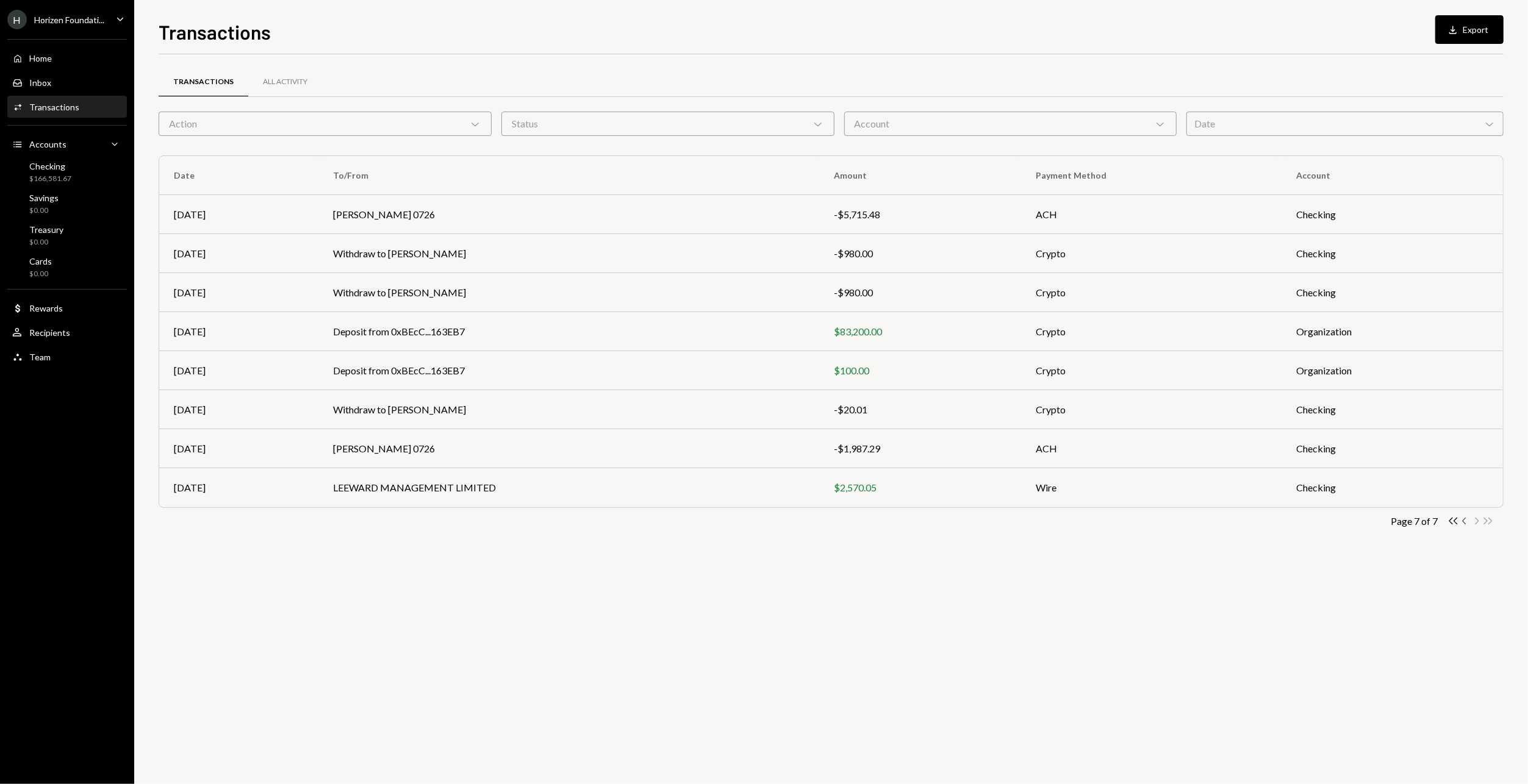
click at [1466, 522] on icon "Chevron Left" at bounding box center [1464, 520] width 11 height 11
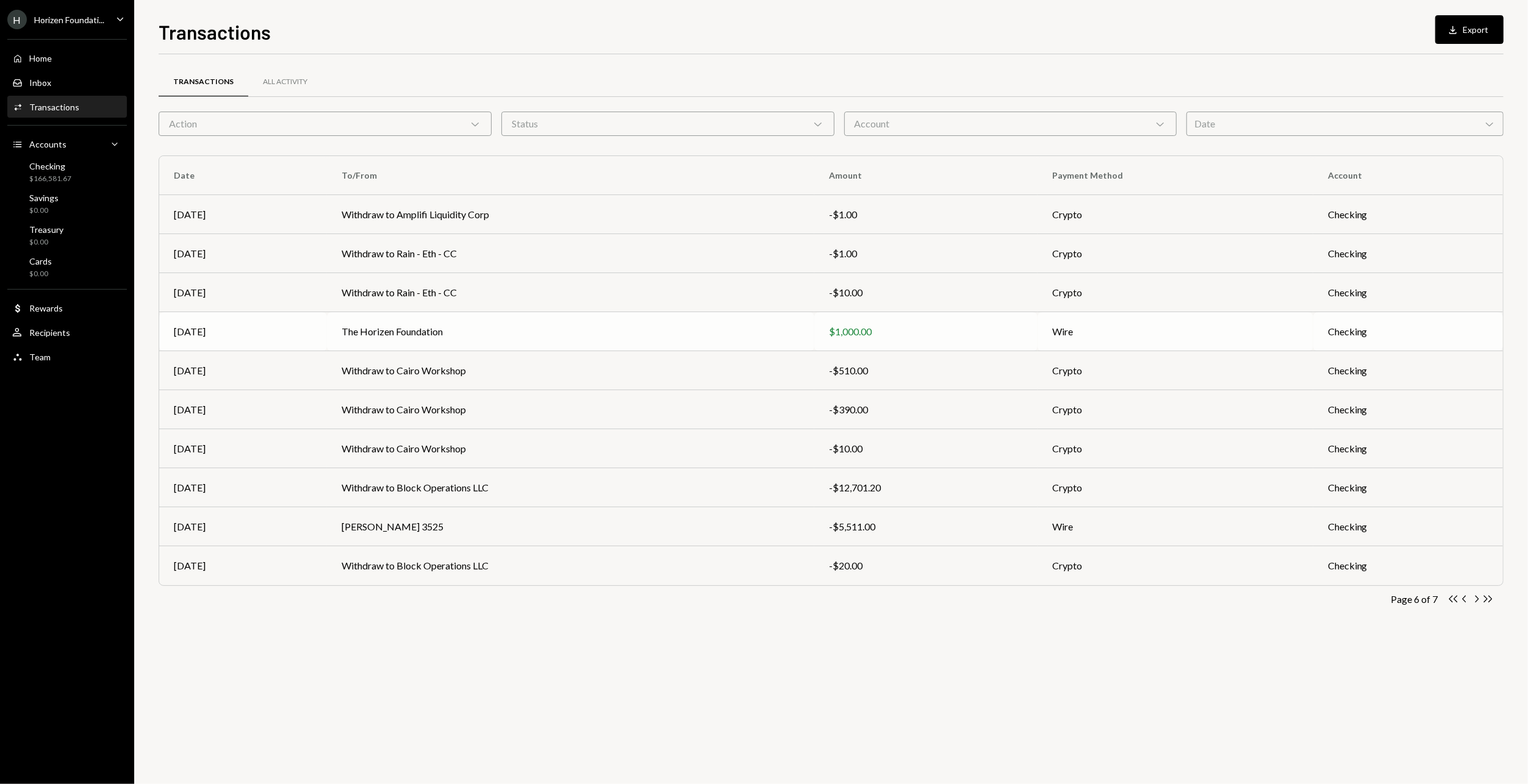
click at [568, 331] on td "The Horizen Foundation" at bounding box center [570, 331] width 487 height 39
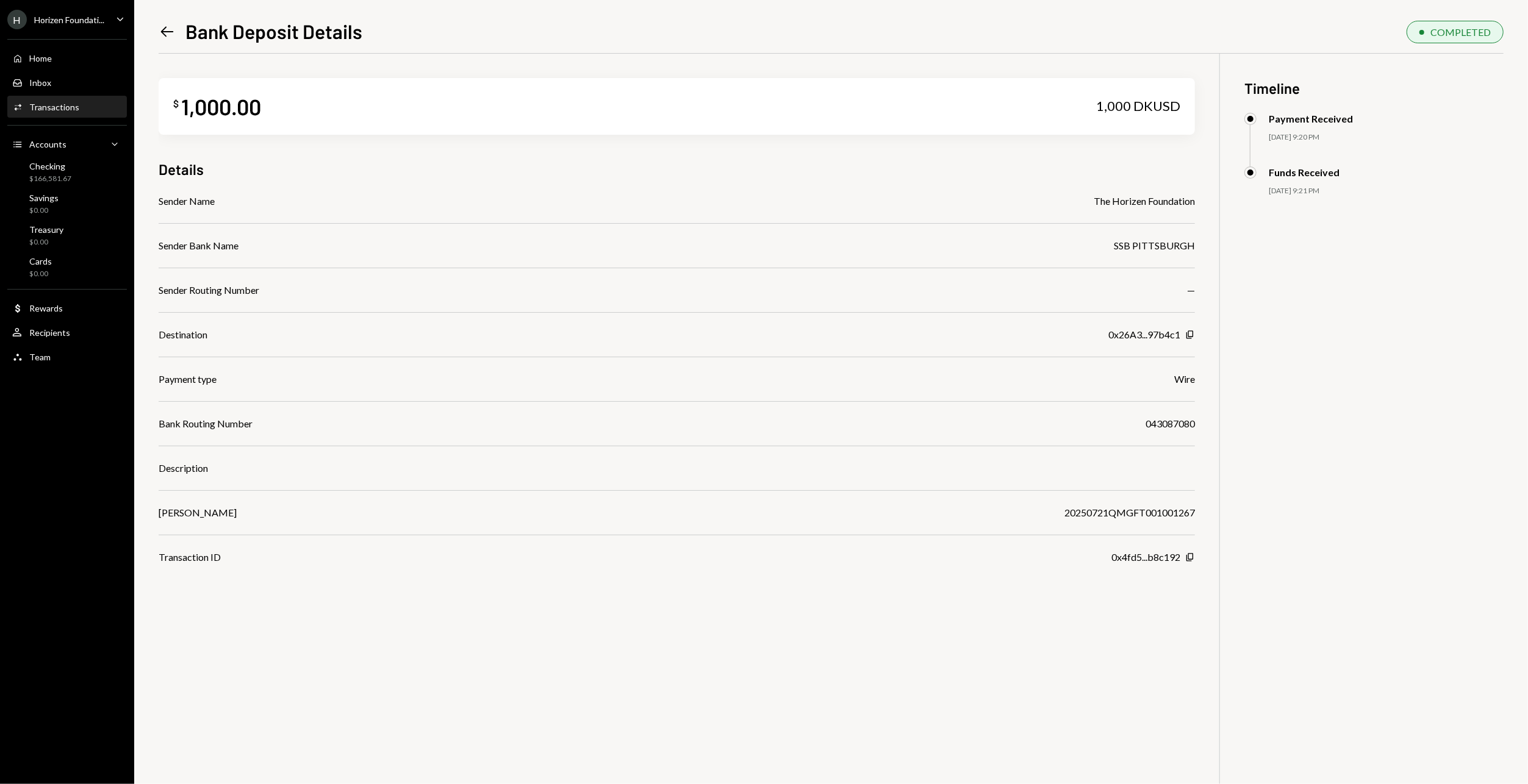
click at [173, 28] on icon "Left Arrow" at bounding box center [167, 31] width 17 height 17
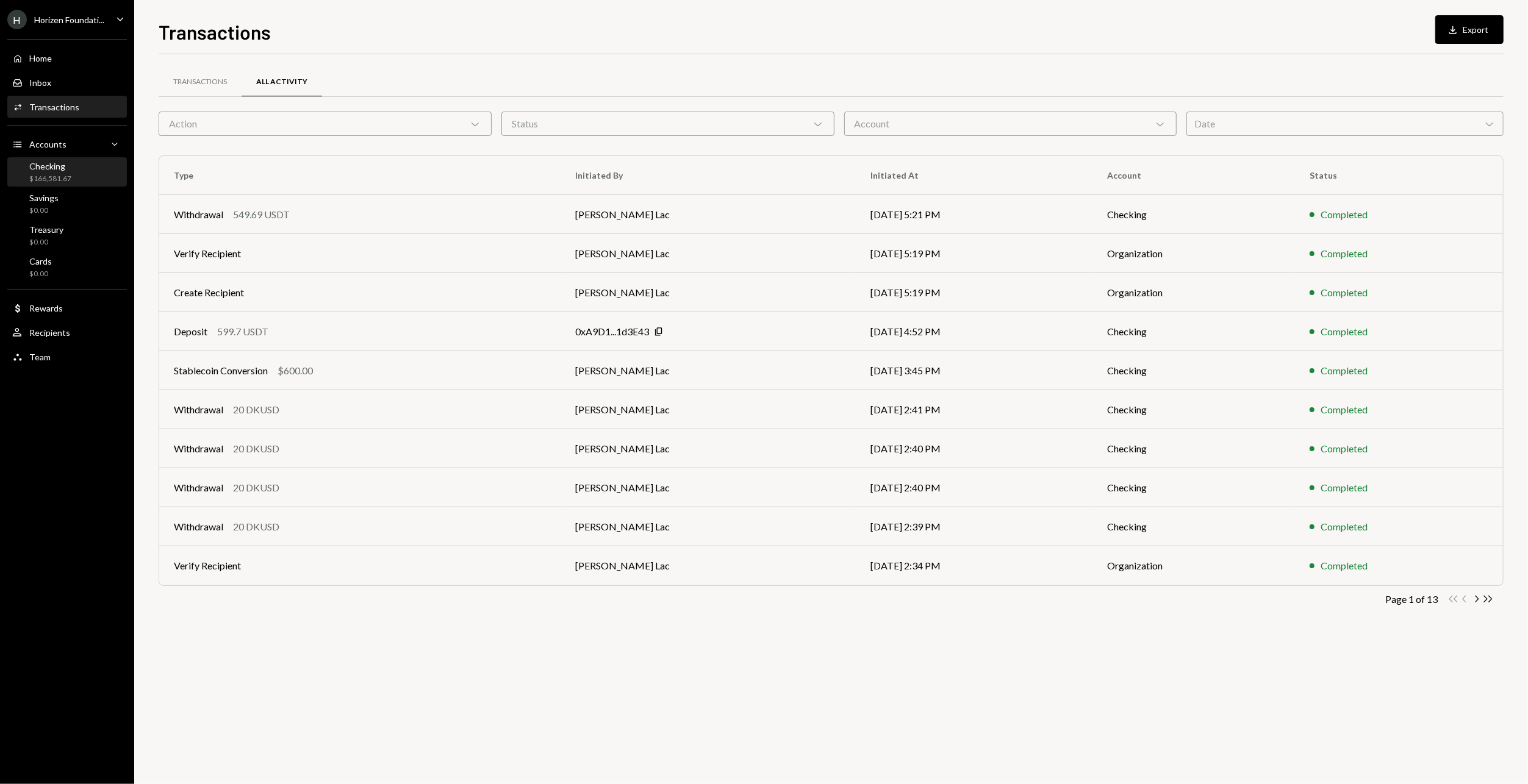
click at [98, 167] on div "Checking $166,581.67" at bounding box center [67, 172] width 109 height 23
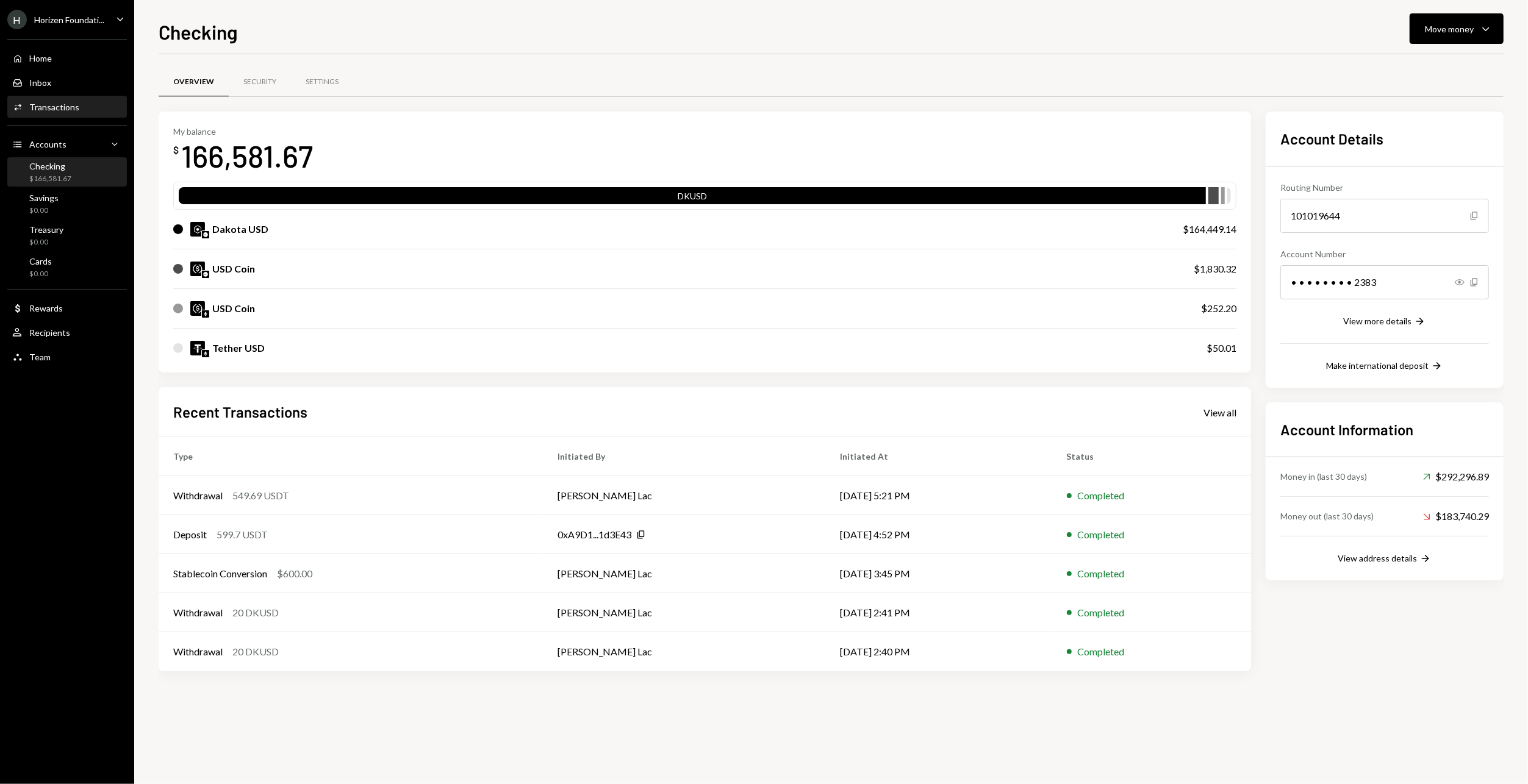
click at [44, 102] on div "Activities Transactions" at bounding box center [46, 107] width 67 height 11
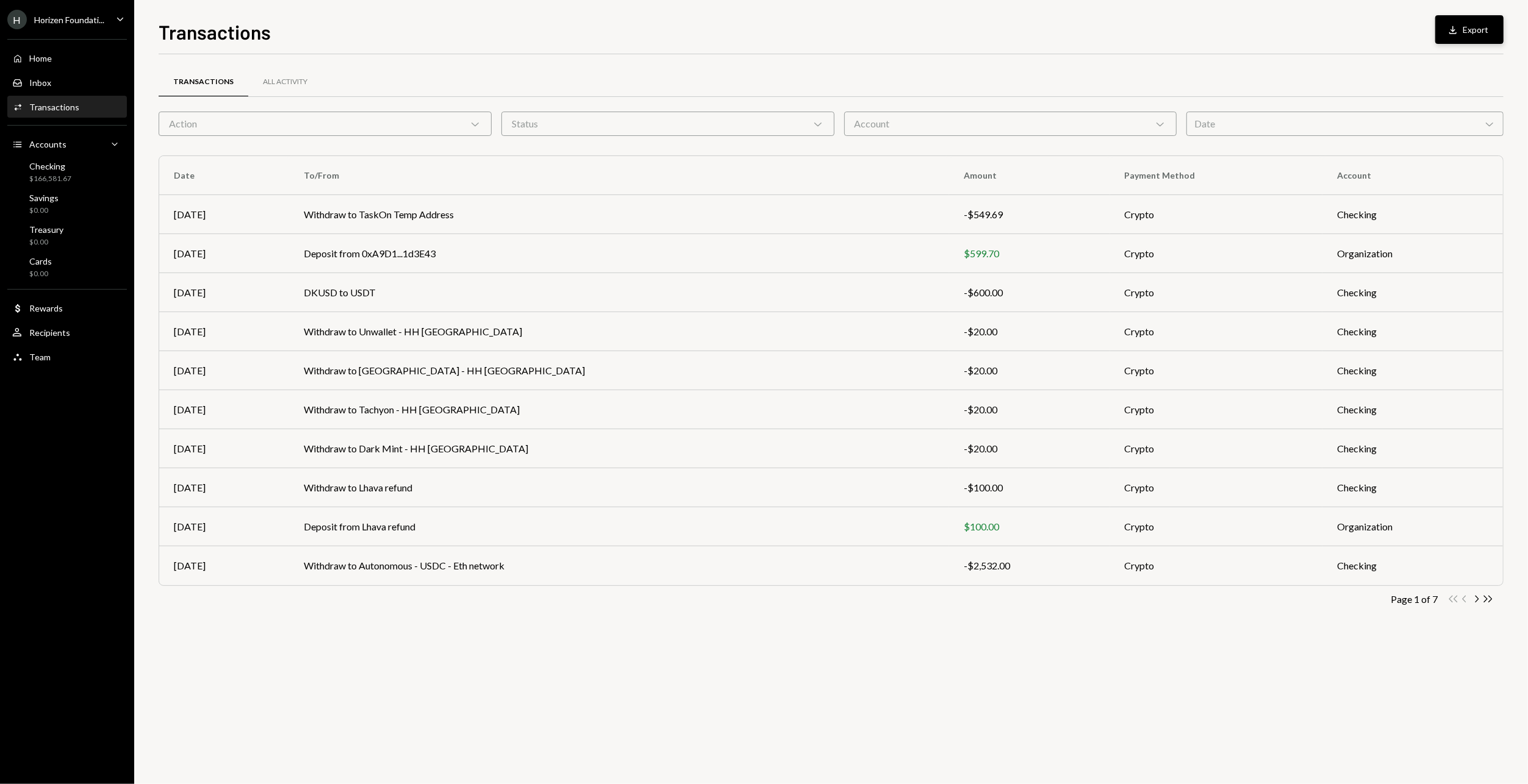
click at [1464, 18] on button "Download Export" at bounding box center [1468, 29] width 68 height 28
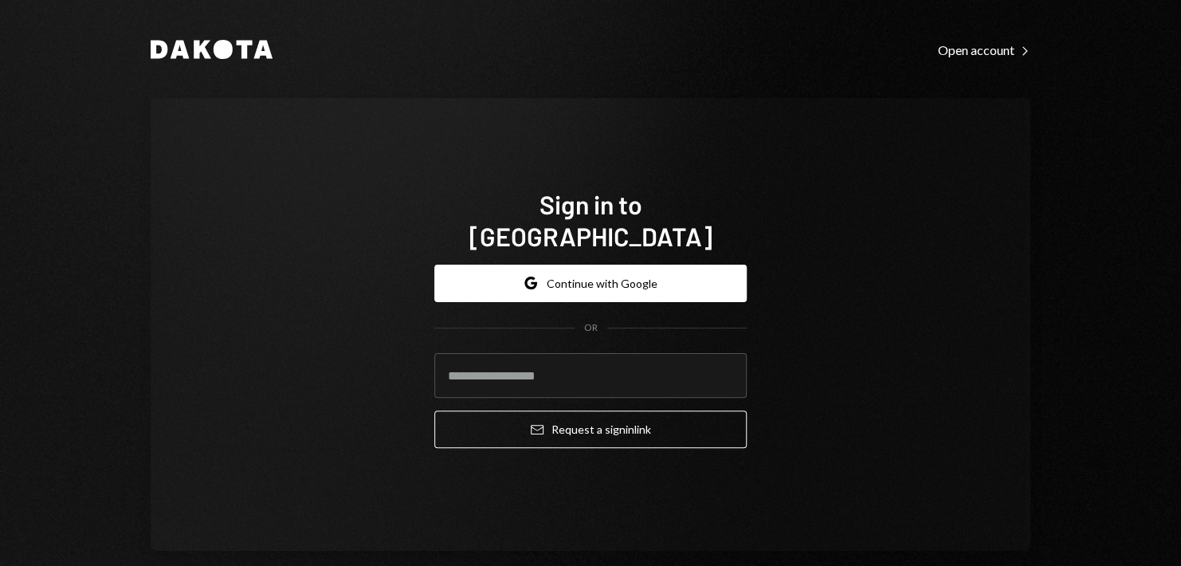
type input "**********"
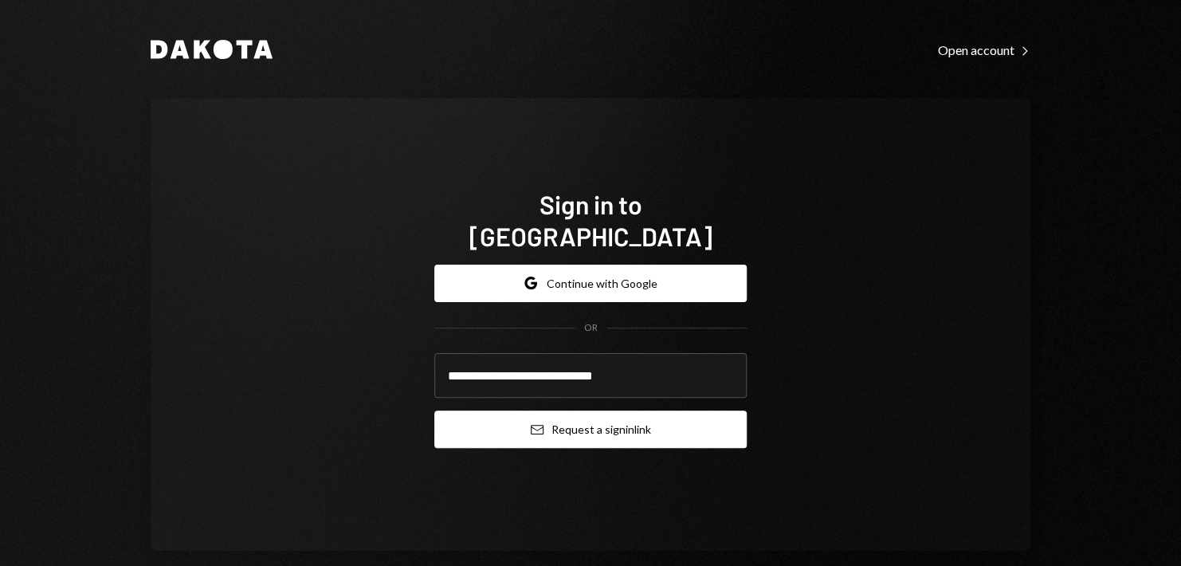
click at [555, 410] on button "Email Request a sign in link" at bounding box center [590, 428] width 312 height 37
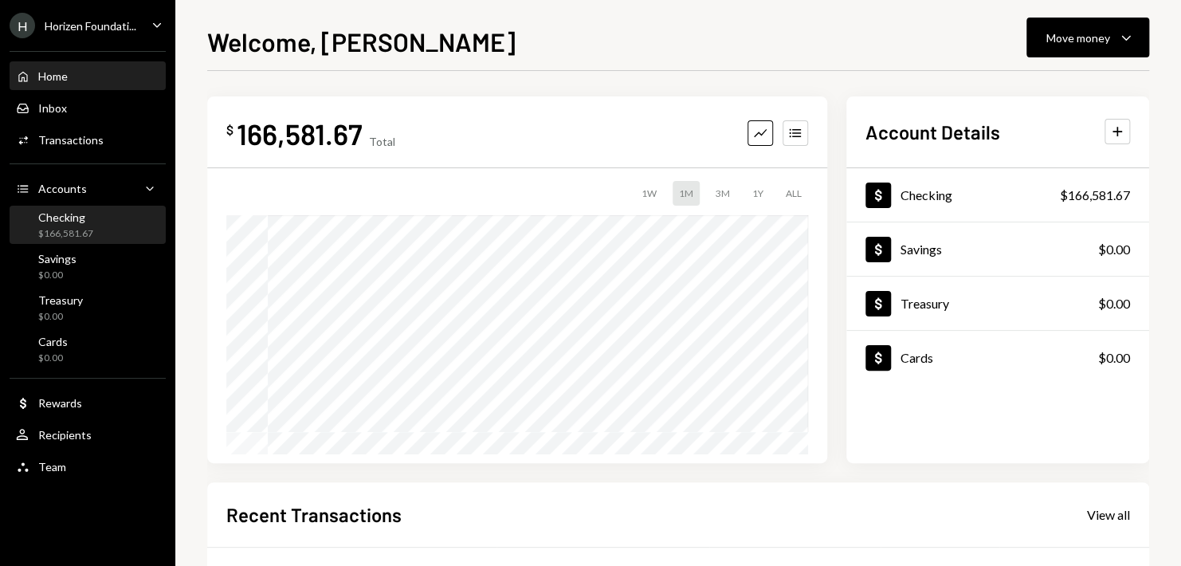
click at [96, 226] on div "Checking $166,581.67" at bounding box center [87, 225] width 143 height 30
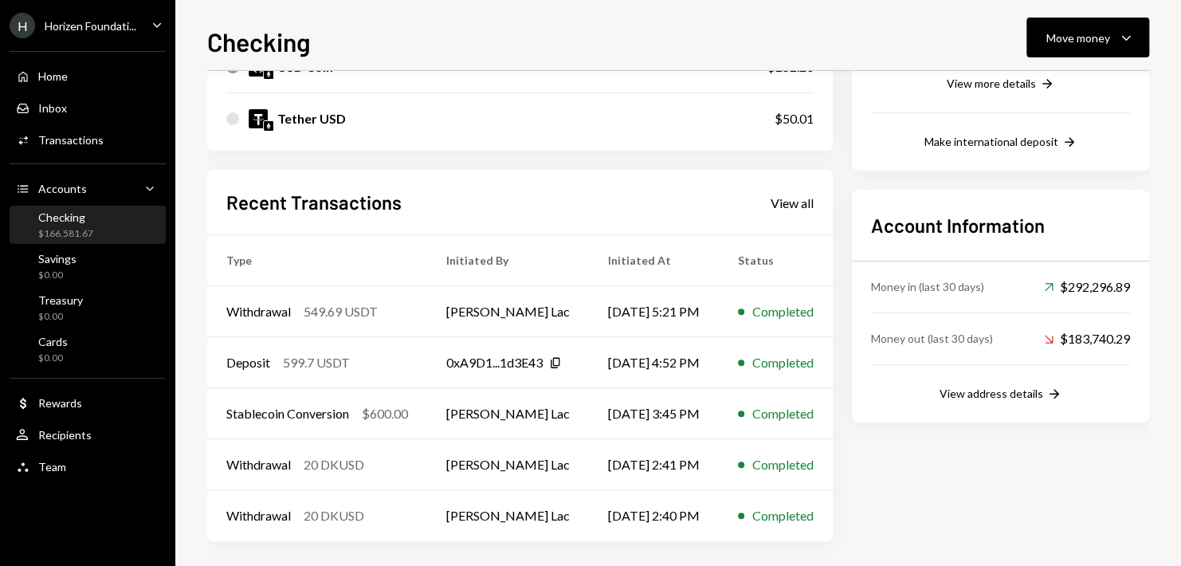
scroll to position [342, 0]
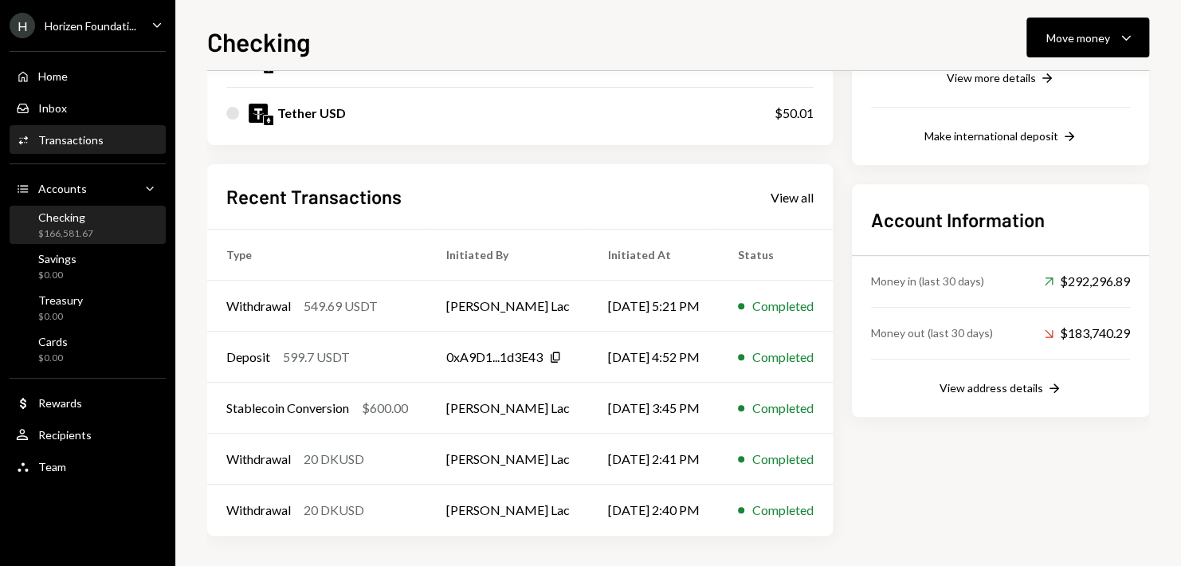
click at [87, 139] on div "Transactions" at bounding box center [70, 140] width 65 height 14
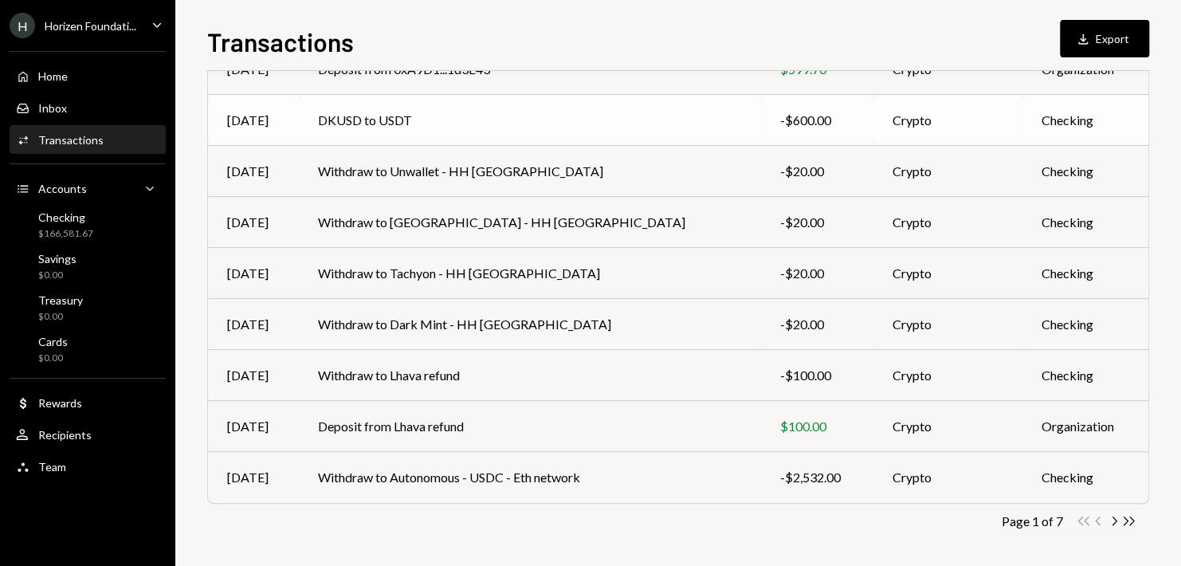
scroll to position [265, 0]
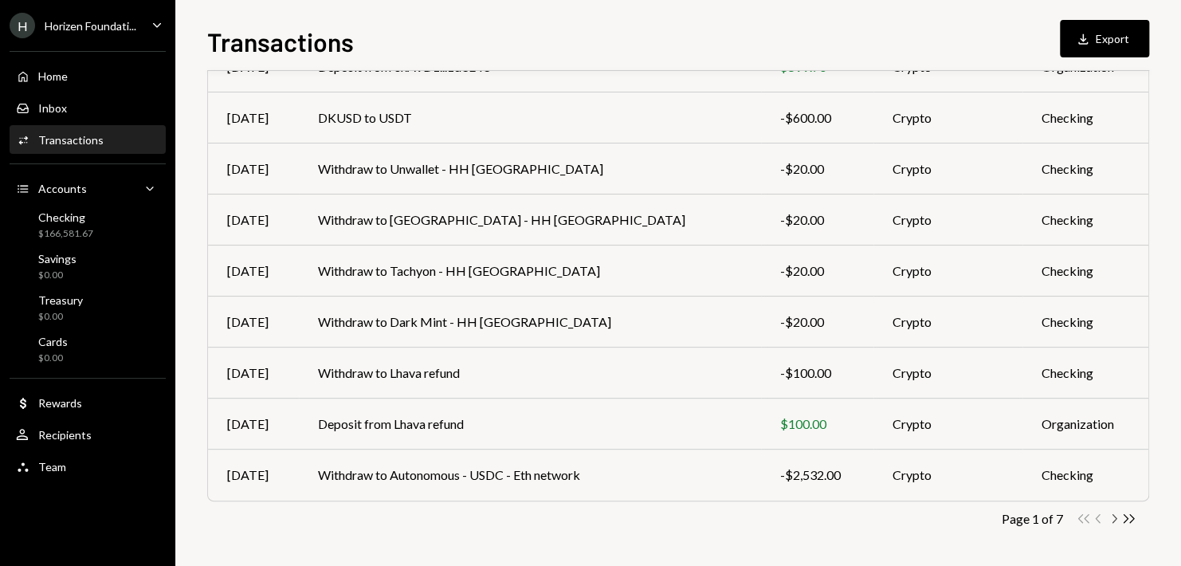
click at [1114, 517] on icon "Chevron Right" at bounding box center [1113, 518] width 15 height 15
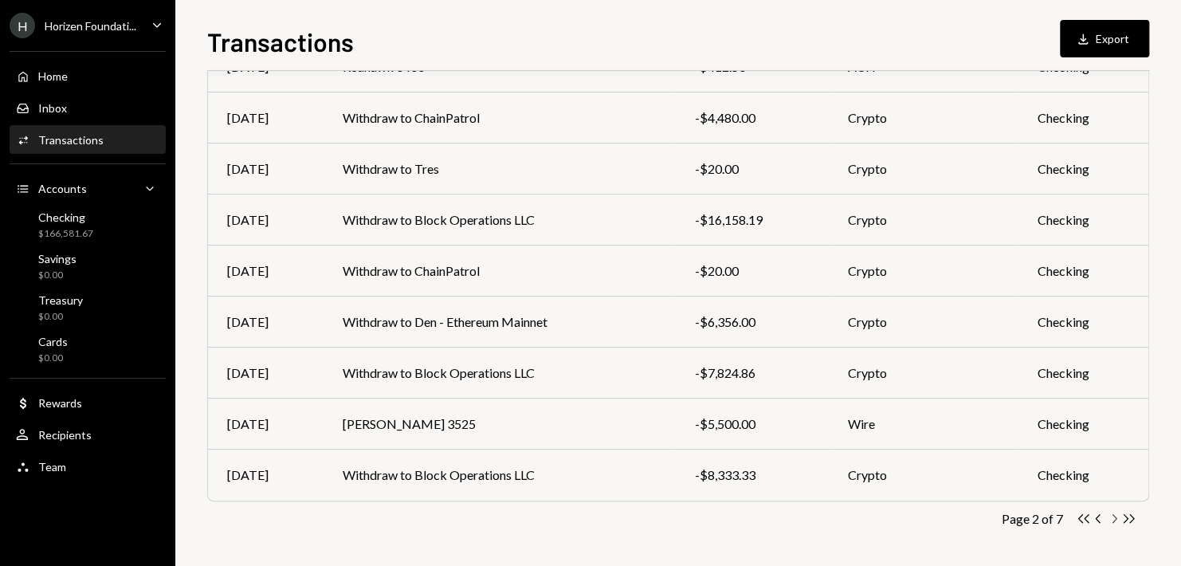
click at [1111, 517] on icon "Chevron Right" at bounding box center [1113, 518] width 15 height 15
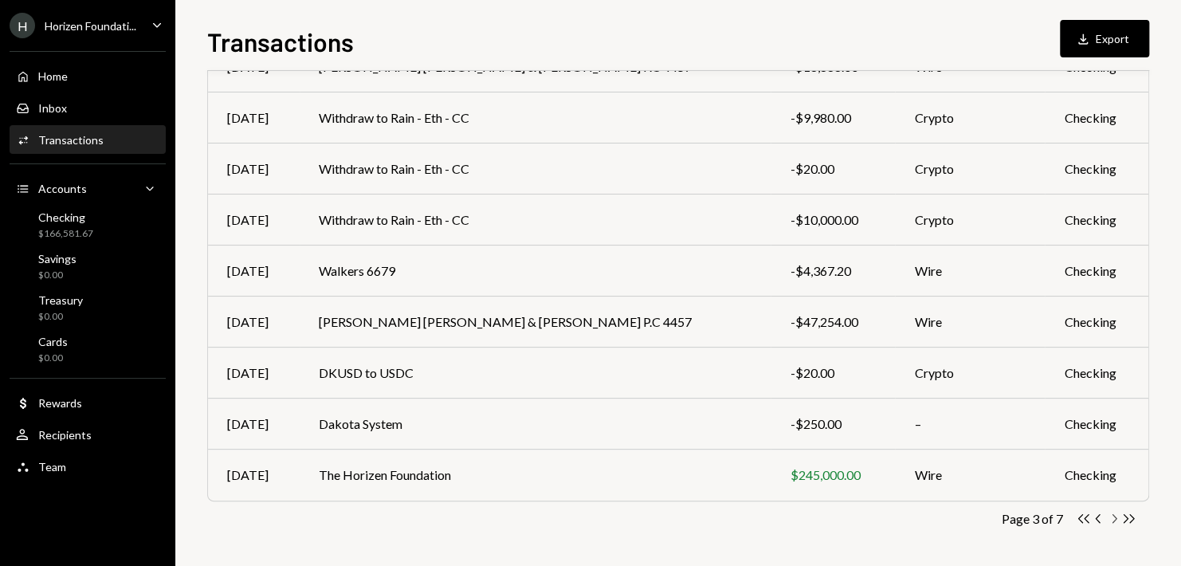
click at [1109, 519] on icon "Chevron Right" at bounding box center [1113, 518] width 15 height 15
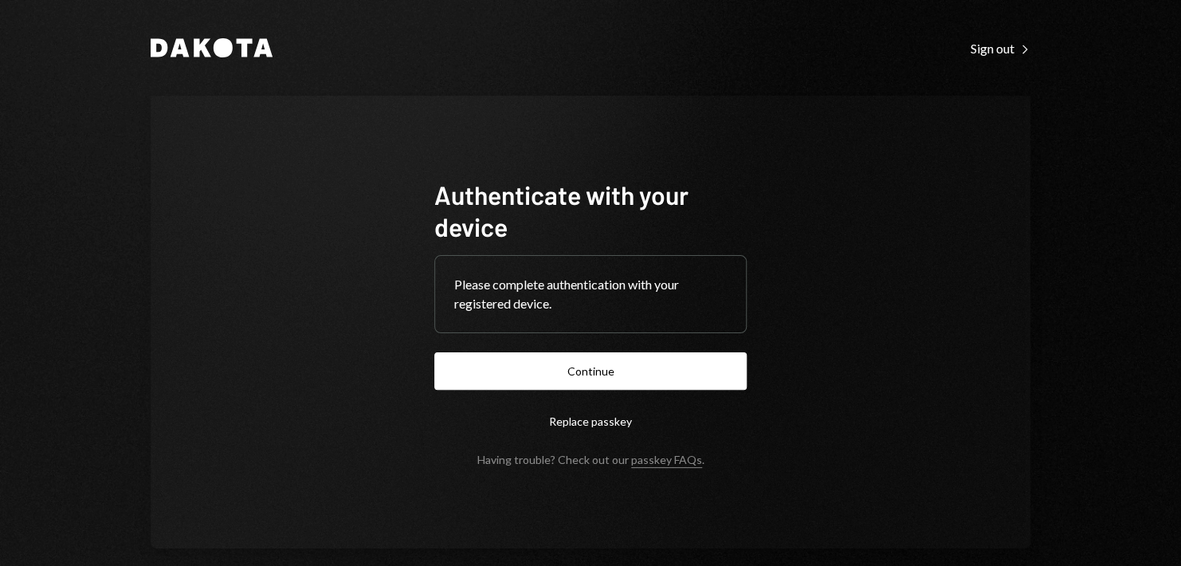
click at [615, 392] on form "Authenticate with your device Please complete authentication with your register…" at bounding box center [590, 323] width 312 height 288
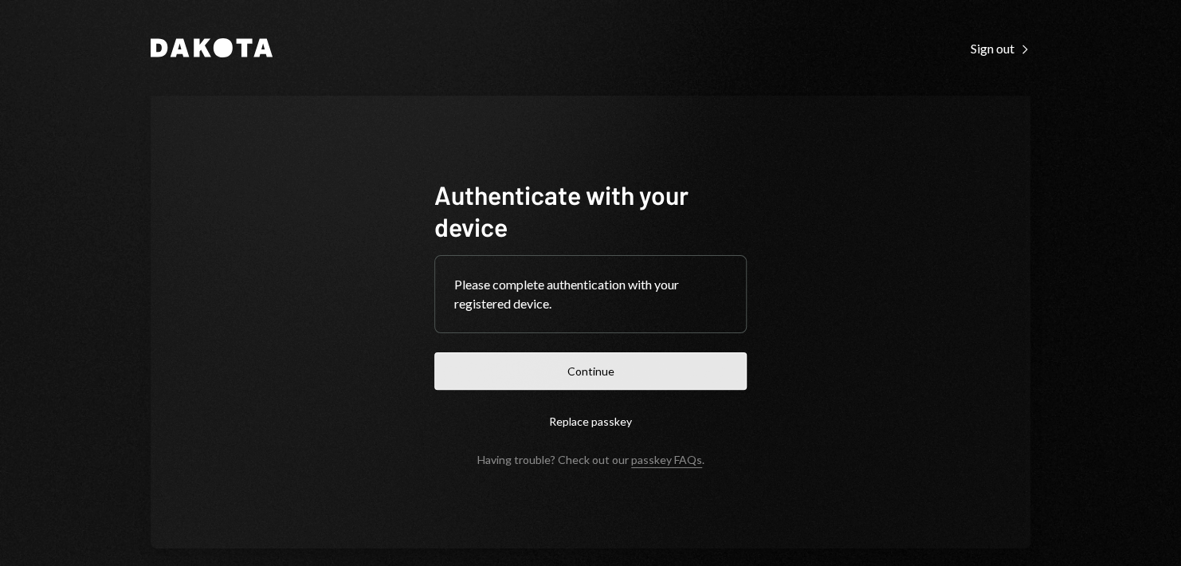
click at [614, 387] on button "Continue" at bounding box center [590, 370] width 312 height 37
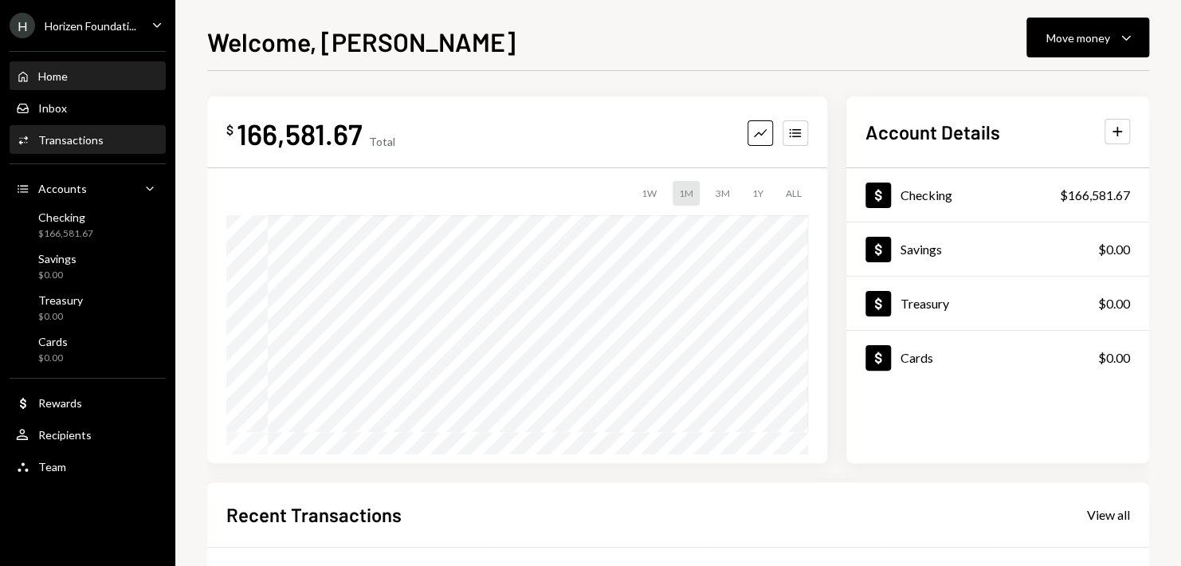
click at [96, 151] on div "Activities Transactions" at bounding box center [87, 140] width 143 height 27
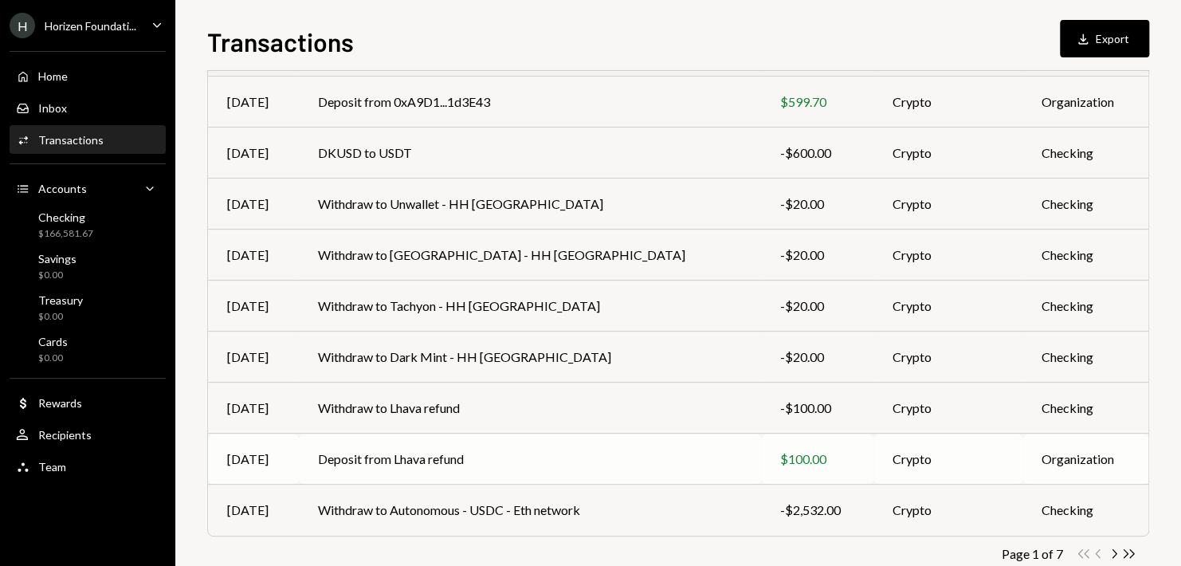
scroll to position [265, 0]
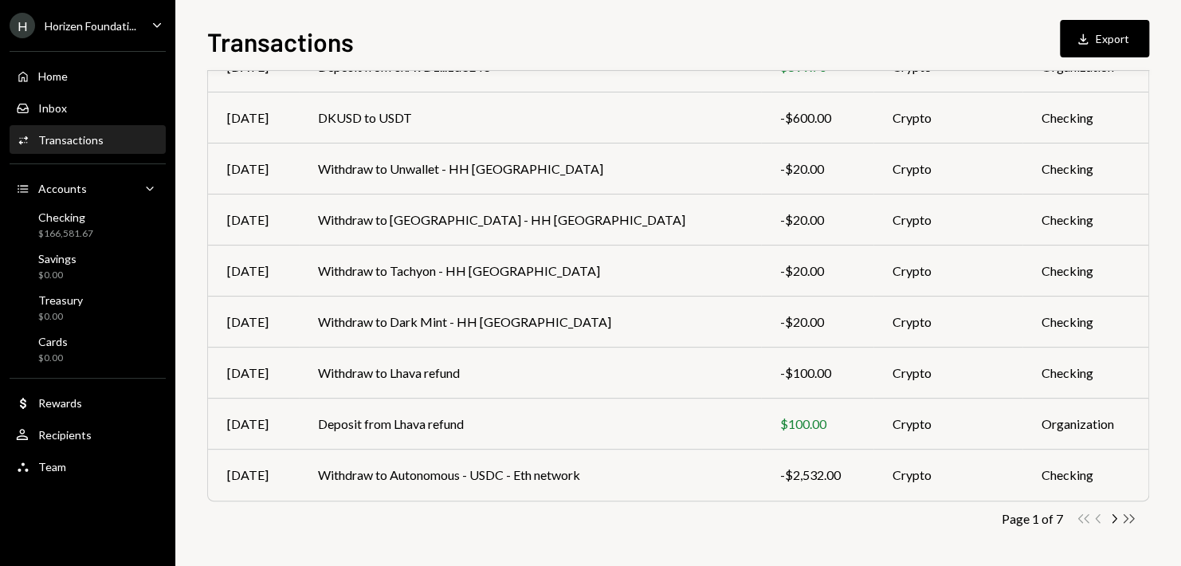
click at [1124, 516] on icon "Double Arrow Right" at bounding box center [1128, 518] width 15 height 15
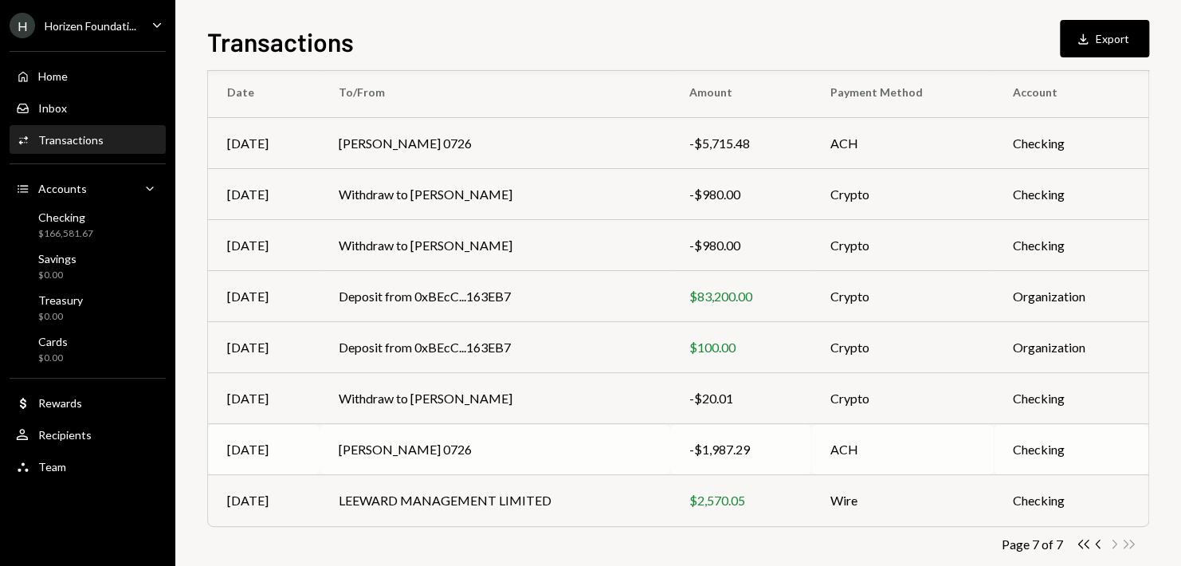
scroll to position [163, 0]
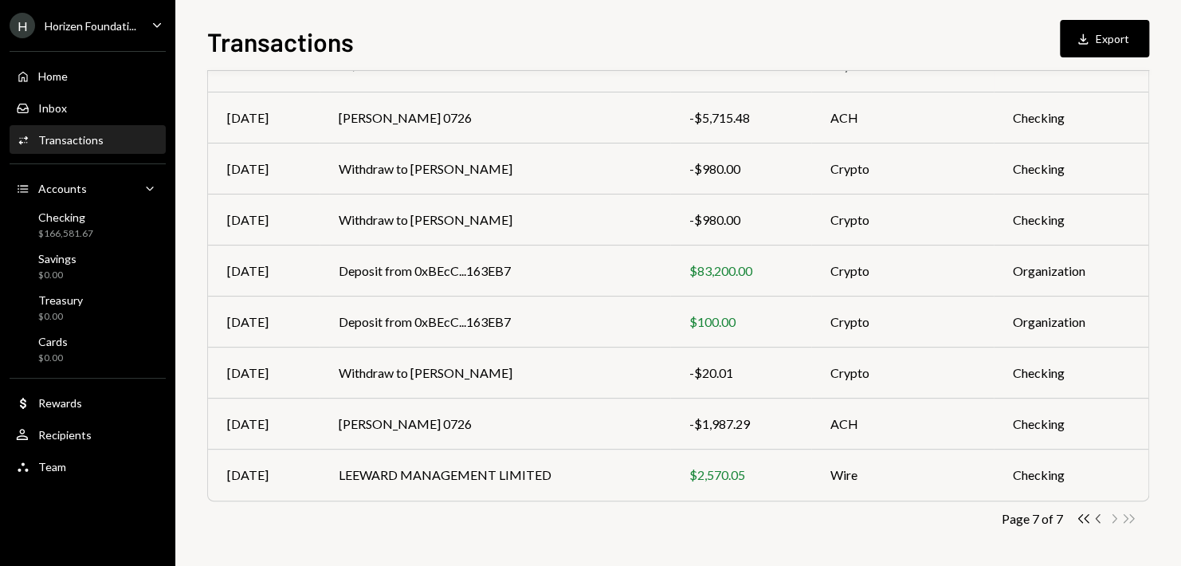
click at [1099, 514] on icon "button" at bounding box center [1097, 518] width 5 height 9
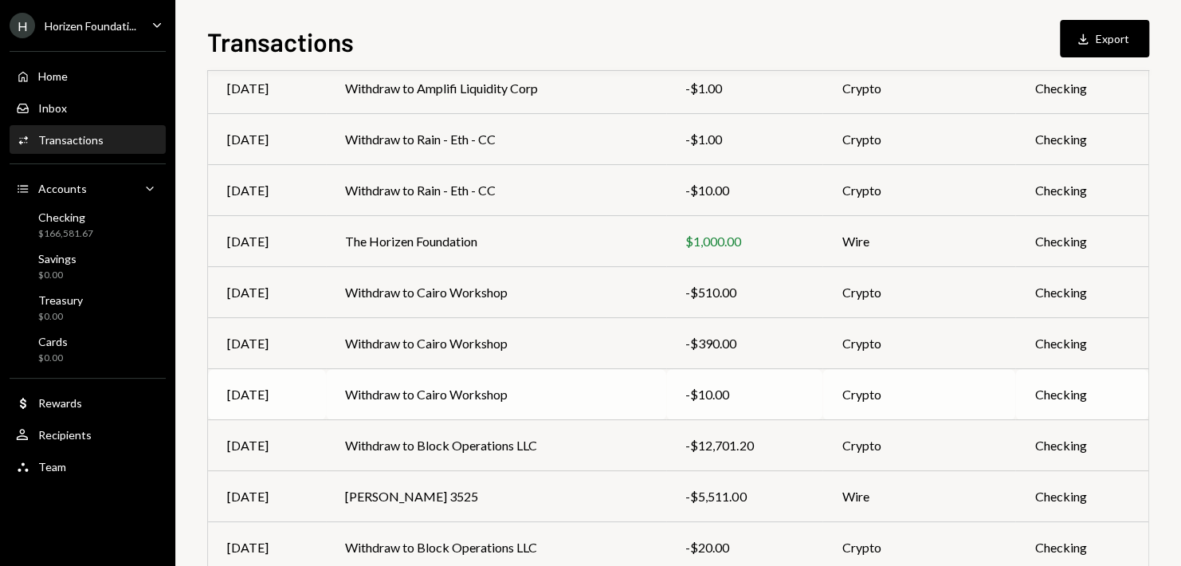
scroll to position [265, 0]
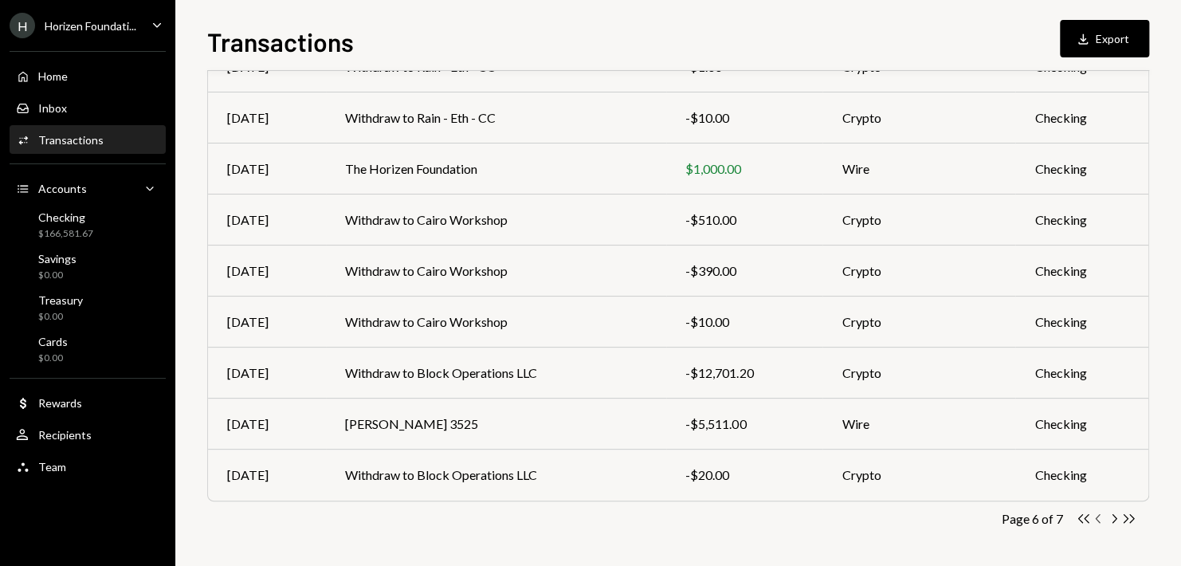
click at [1097, 517] on icon "Chevron Left" at bounding box center [1098, 518] width 15 height 15
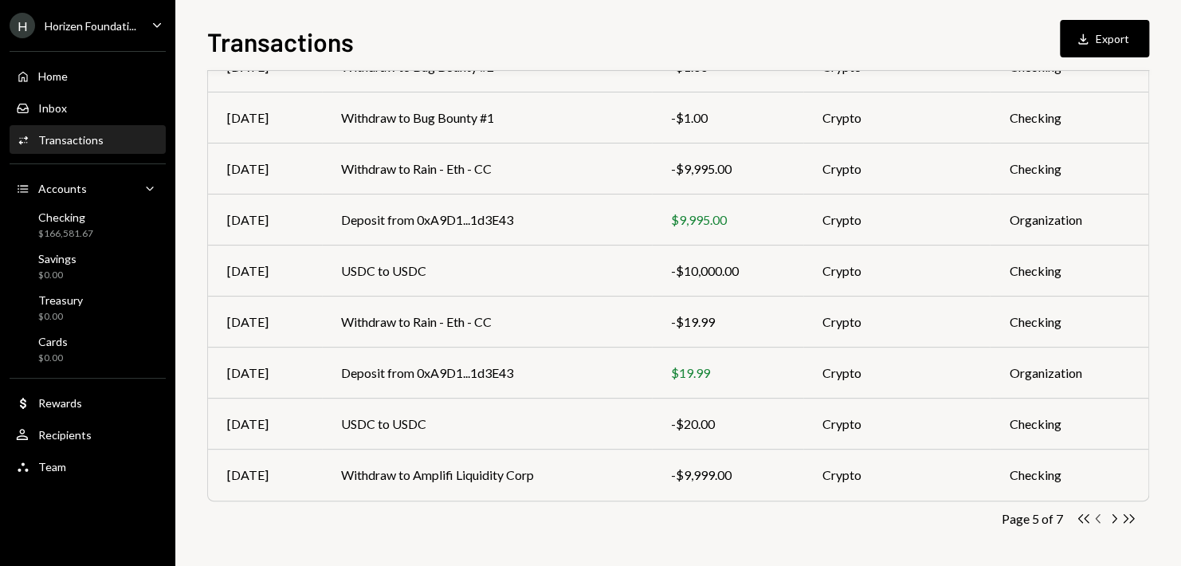
click at [1095, 521] on icon "Chevron Left" at bounding box center [1098, 518] width 15 height 15
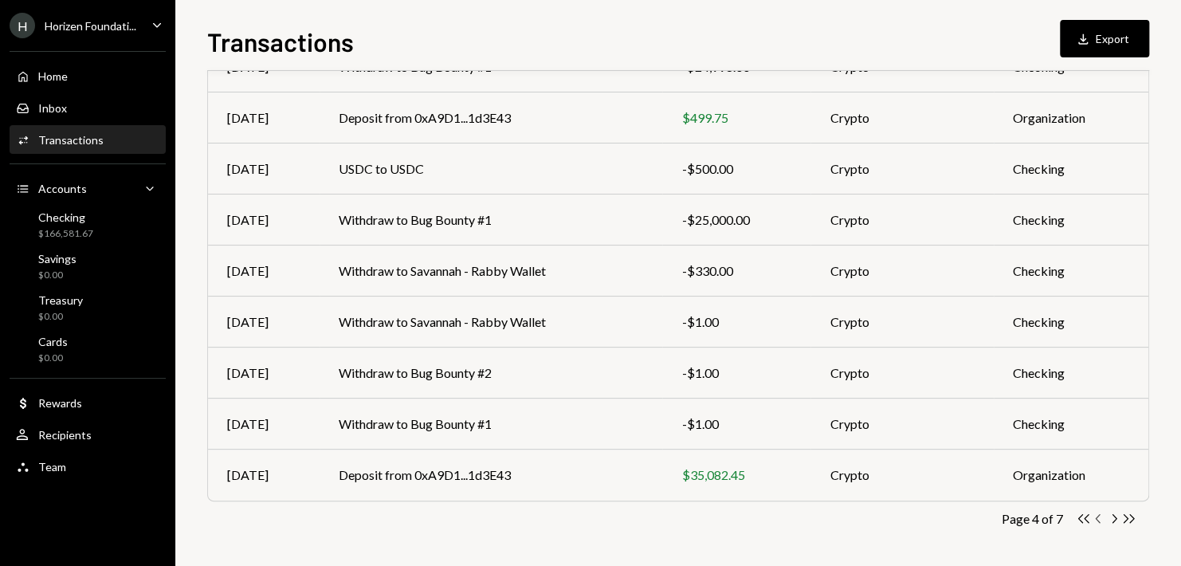
click at [1095, 517] on icon "button" at bounding box center [1097, 518] width 5 height 9
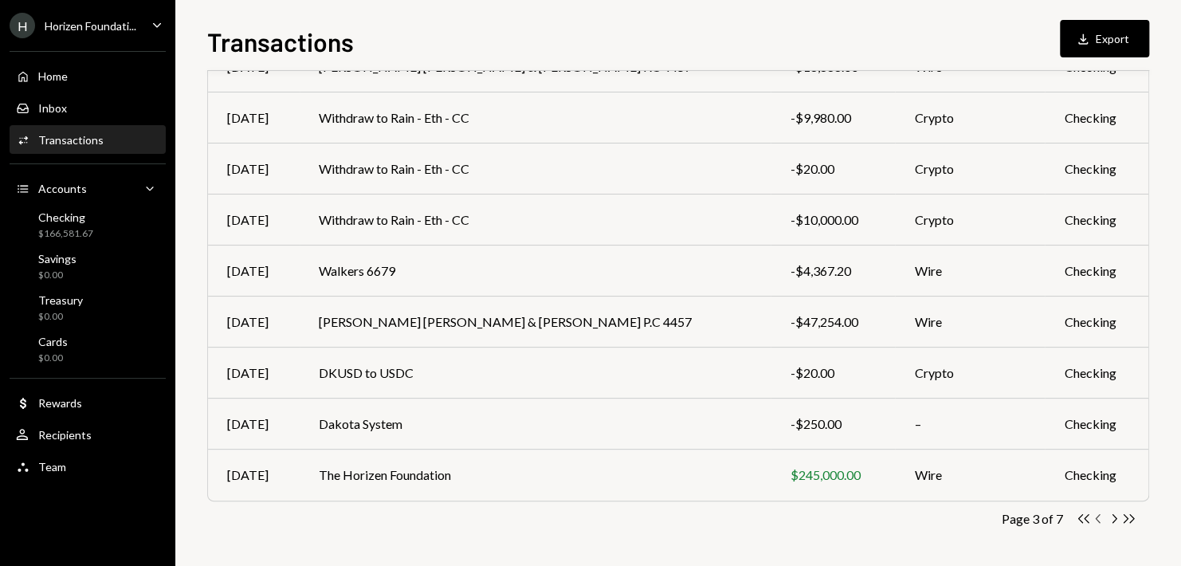
click at [1096, 520] on icon "Chevron Left" at bounding box center [1098, 518] width 15 height 15
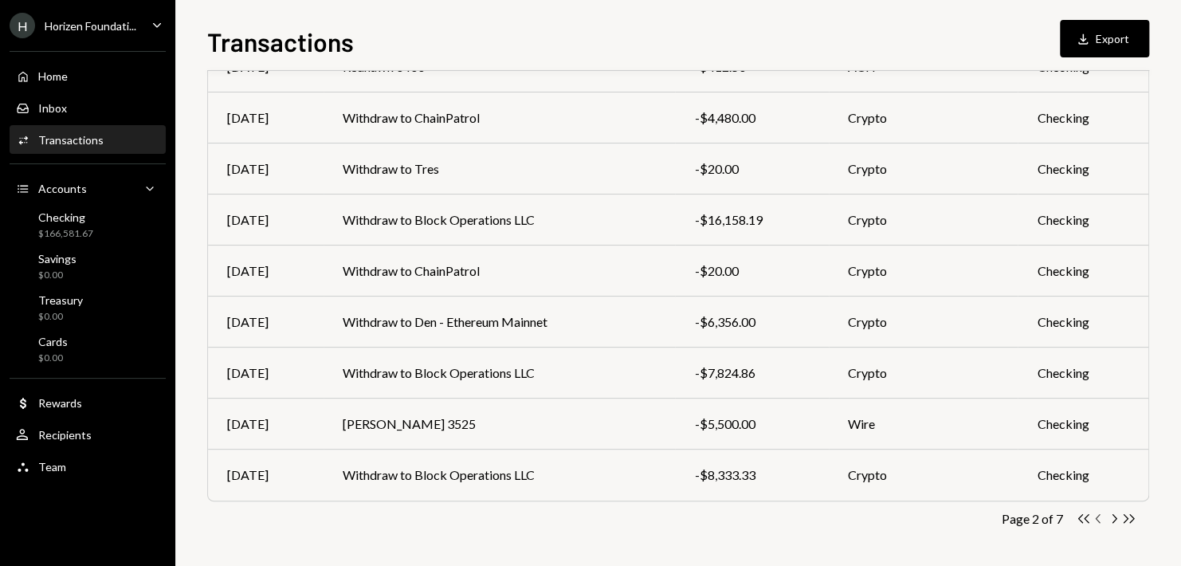
click at [1099, 520] on icon "Chevron Left" at bounding box center [1098, 518] width 15 height 15
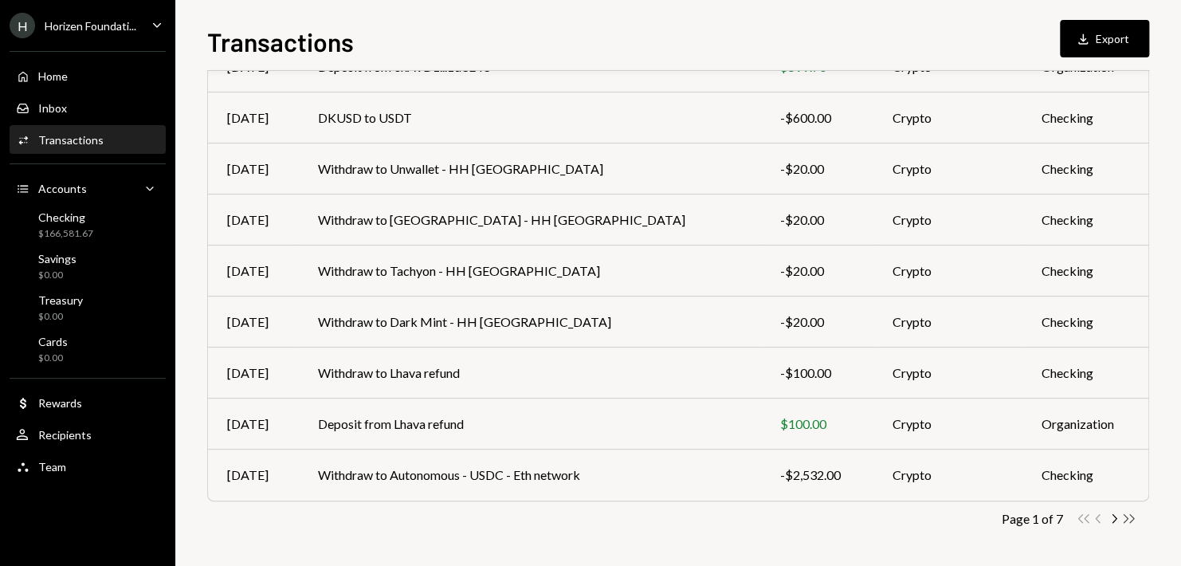
click at [1125, 515] on icon "Double Arrow Right" at bounding box center [1128, 518] width 15 height 15
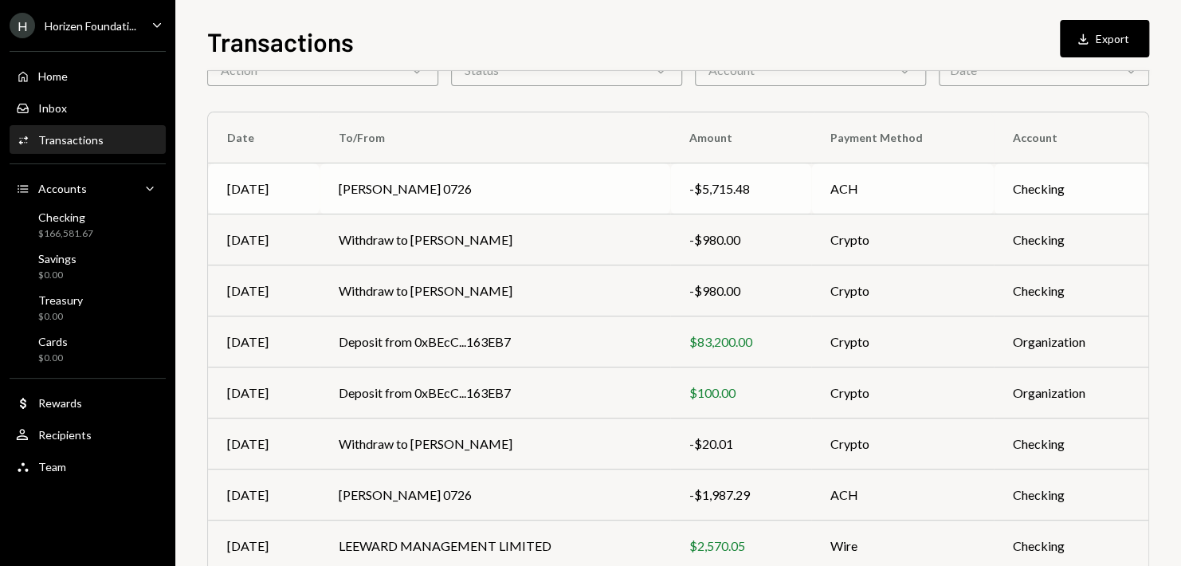
scroll to position [159, 0]
